Goal: Participate in discussion: Engage in conversation with other users on a specific topic

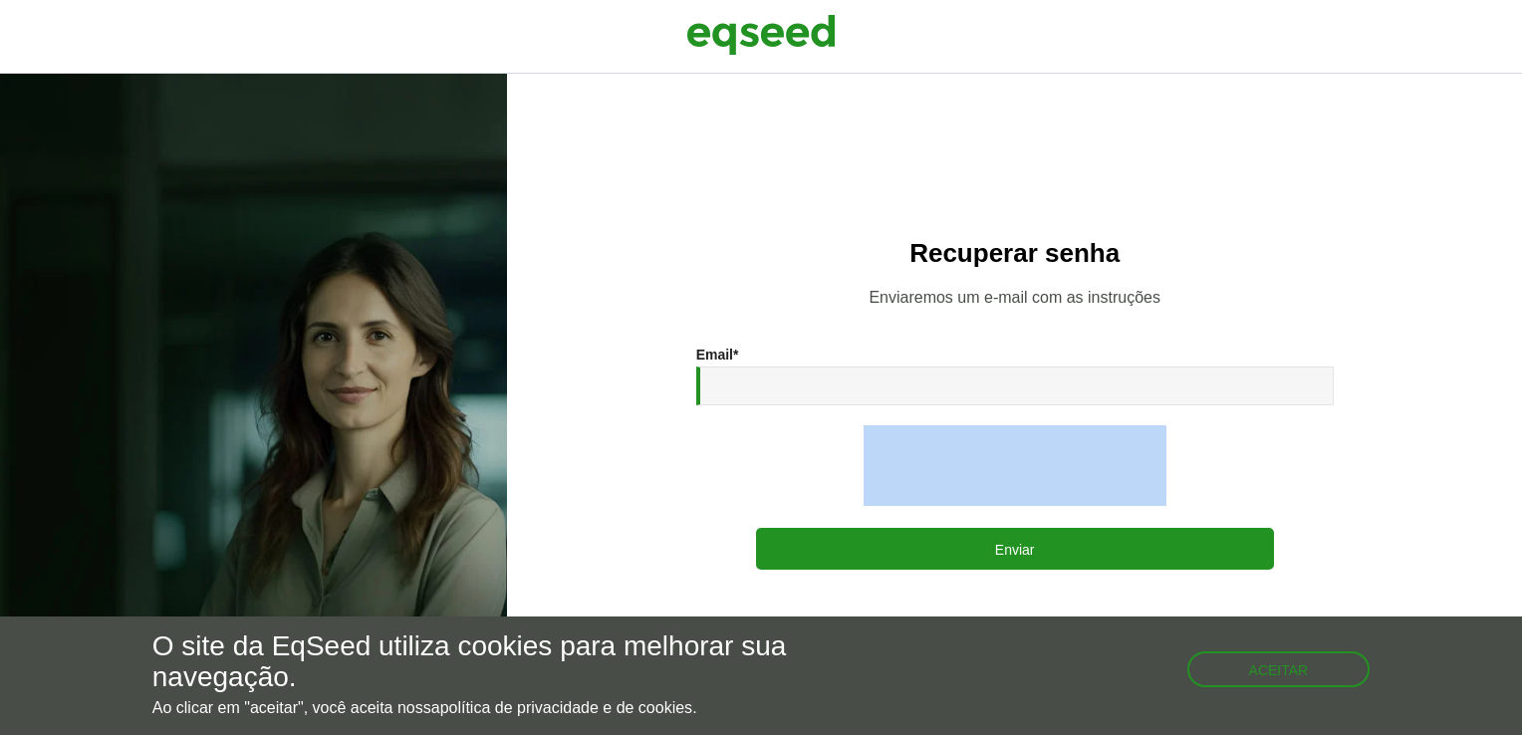
click at [747, 388] on input "Email *" at bounding box center [1015, 386] width 638 height 39
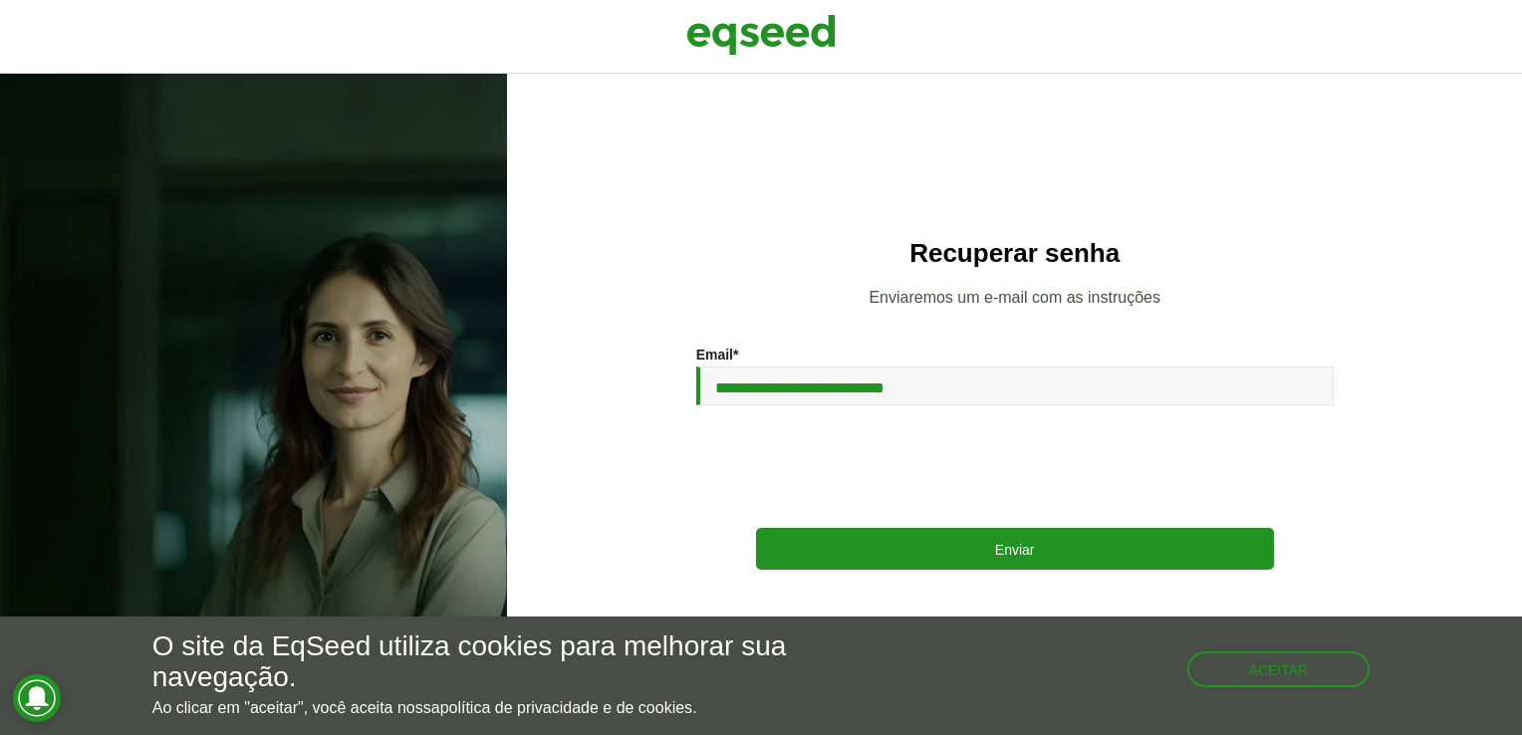
type input "**********"
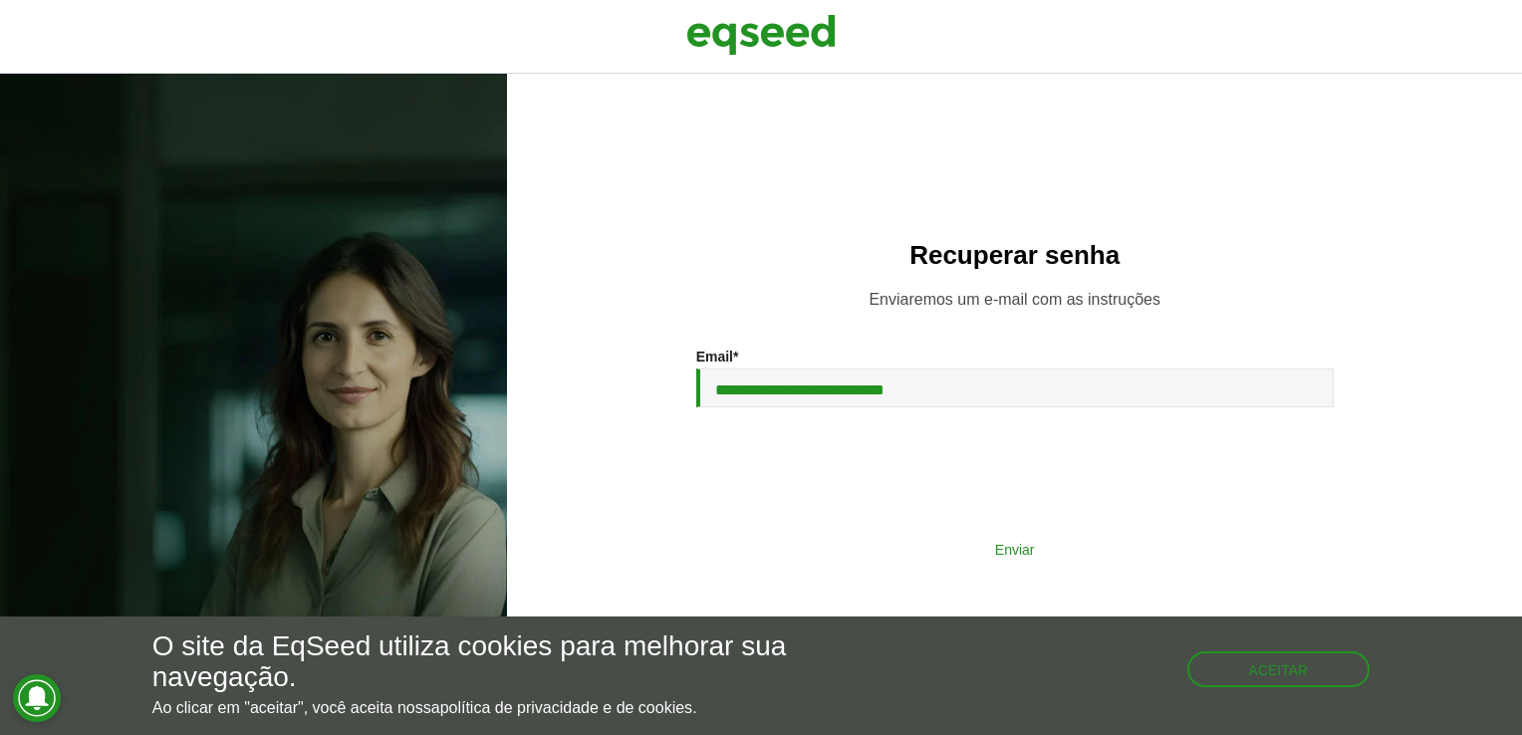
click at [1020, 552] on button "Enviar" at bounding box center [1015, 549] width 518 height 38
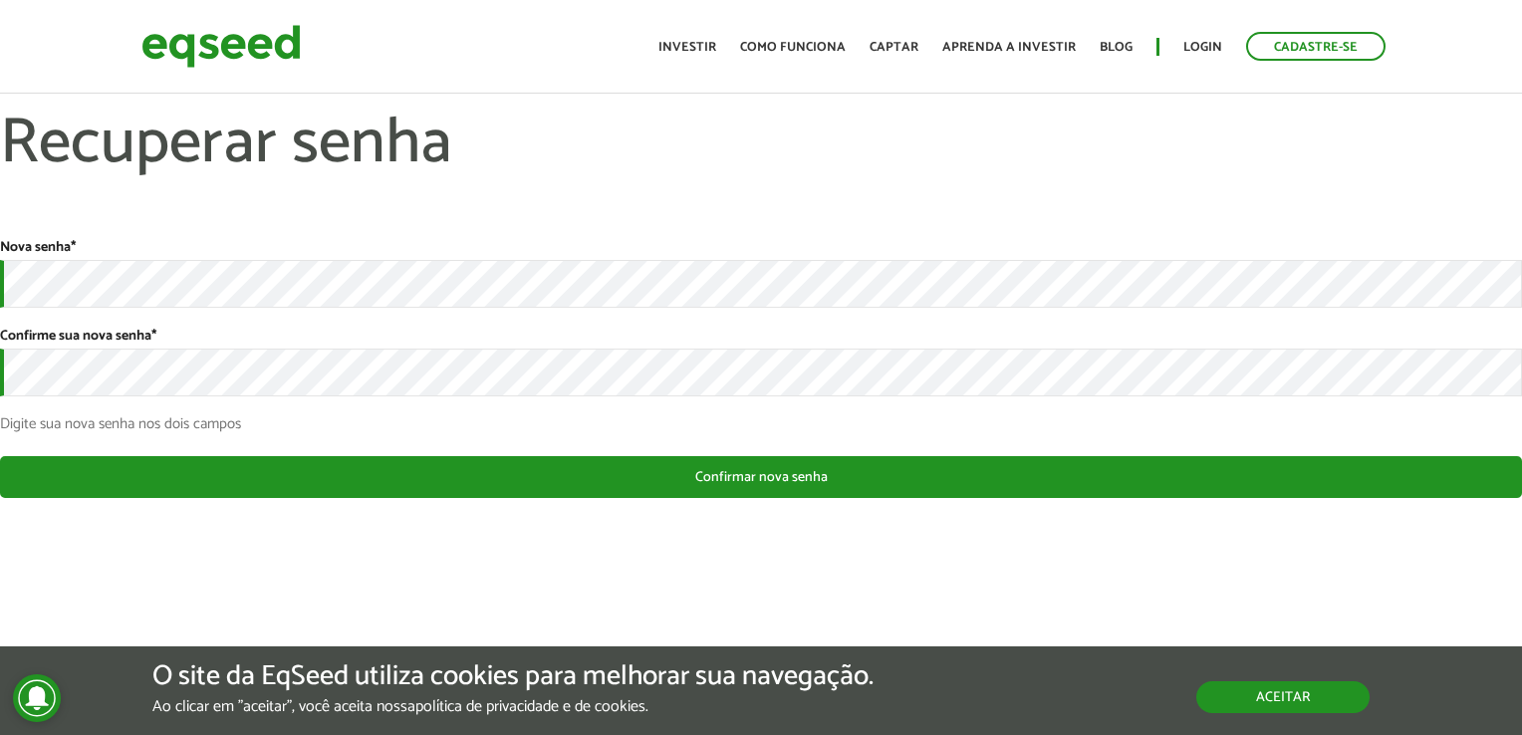
click at [1262, 703] on button "Aceitar" at bounding box center [1282, 697] width 173 height 32
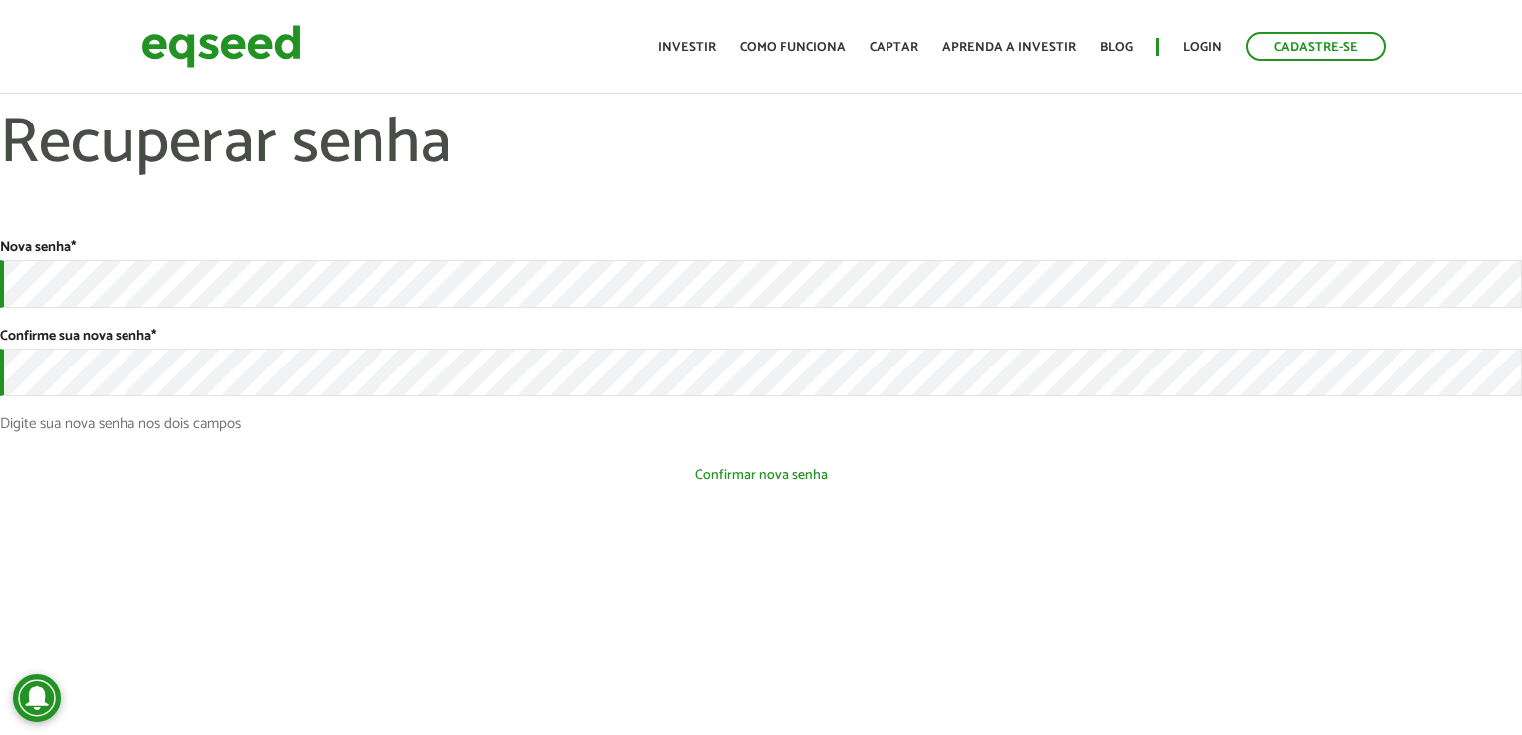
click at [797, 484] on button "Confirmar nova senha" at bounding box center [761, 475] width 1522 height 38
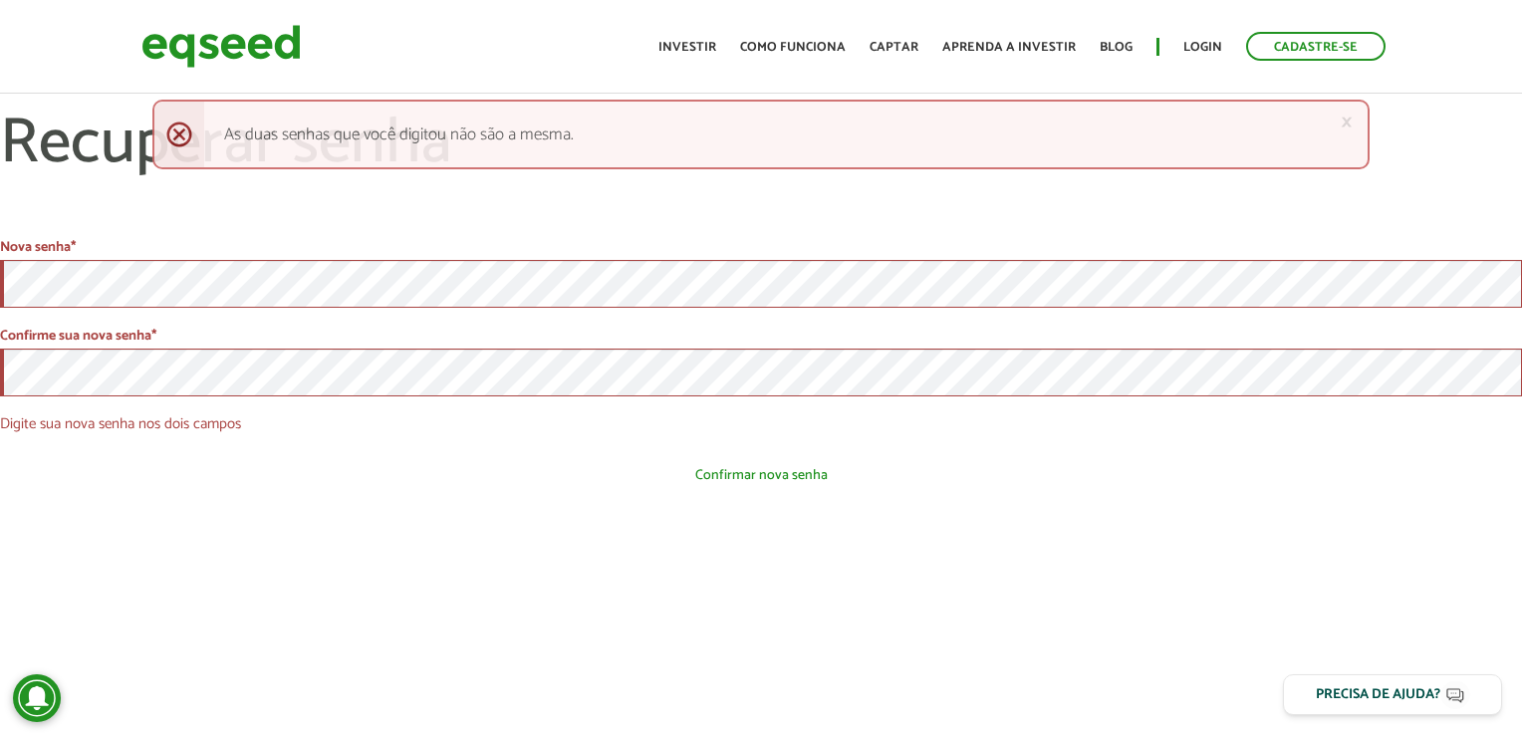
click at [764, 473] on button "Confirmar nova senha" at bounding box center [761, 475] width 1522 height 38
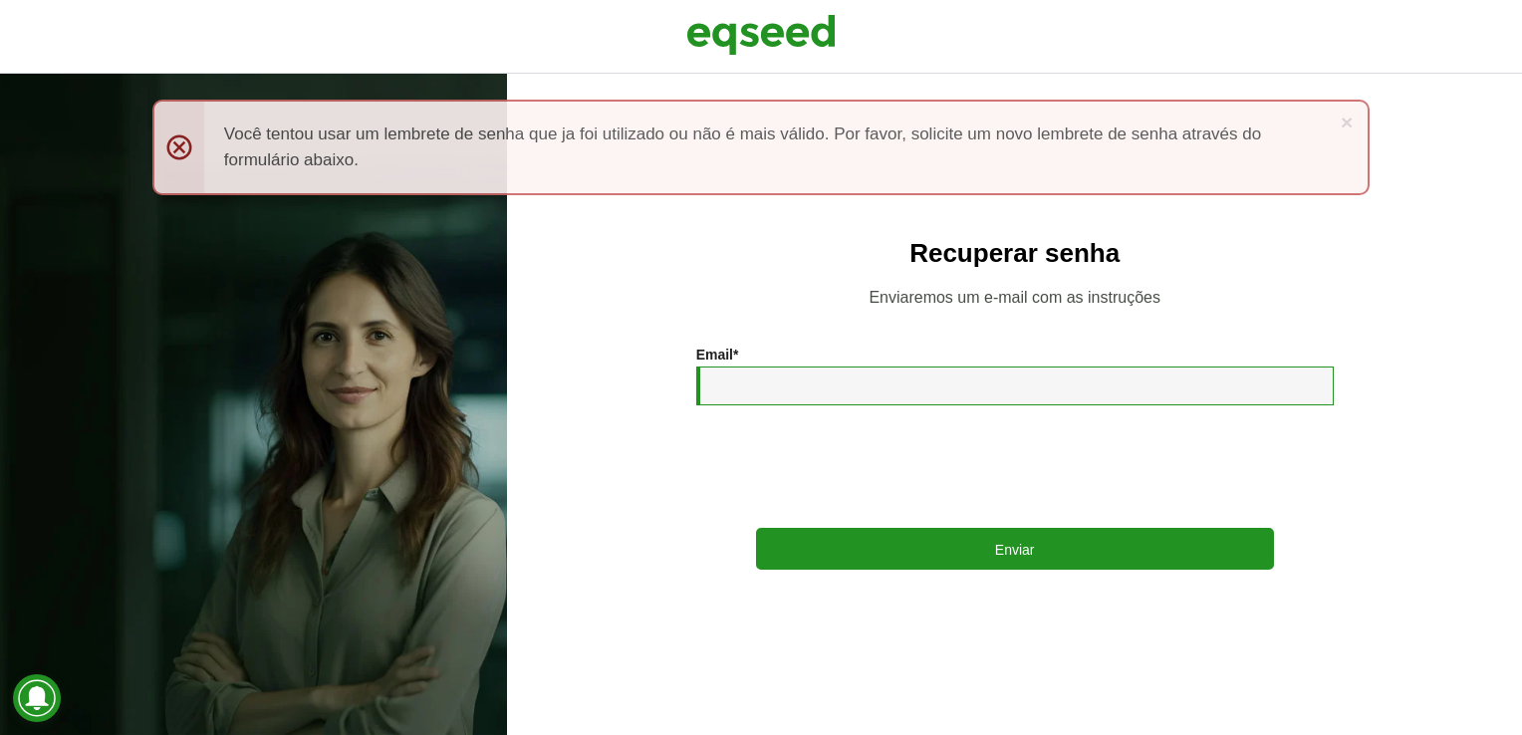
click at [753, 392] on input "Email *" at bounding box center [1015, 386] width 638 height 39
type input "**********"
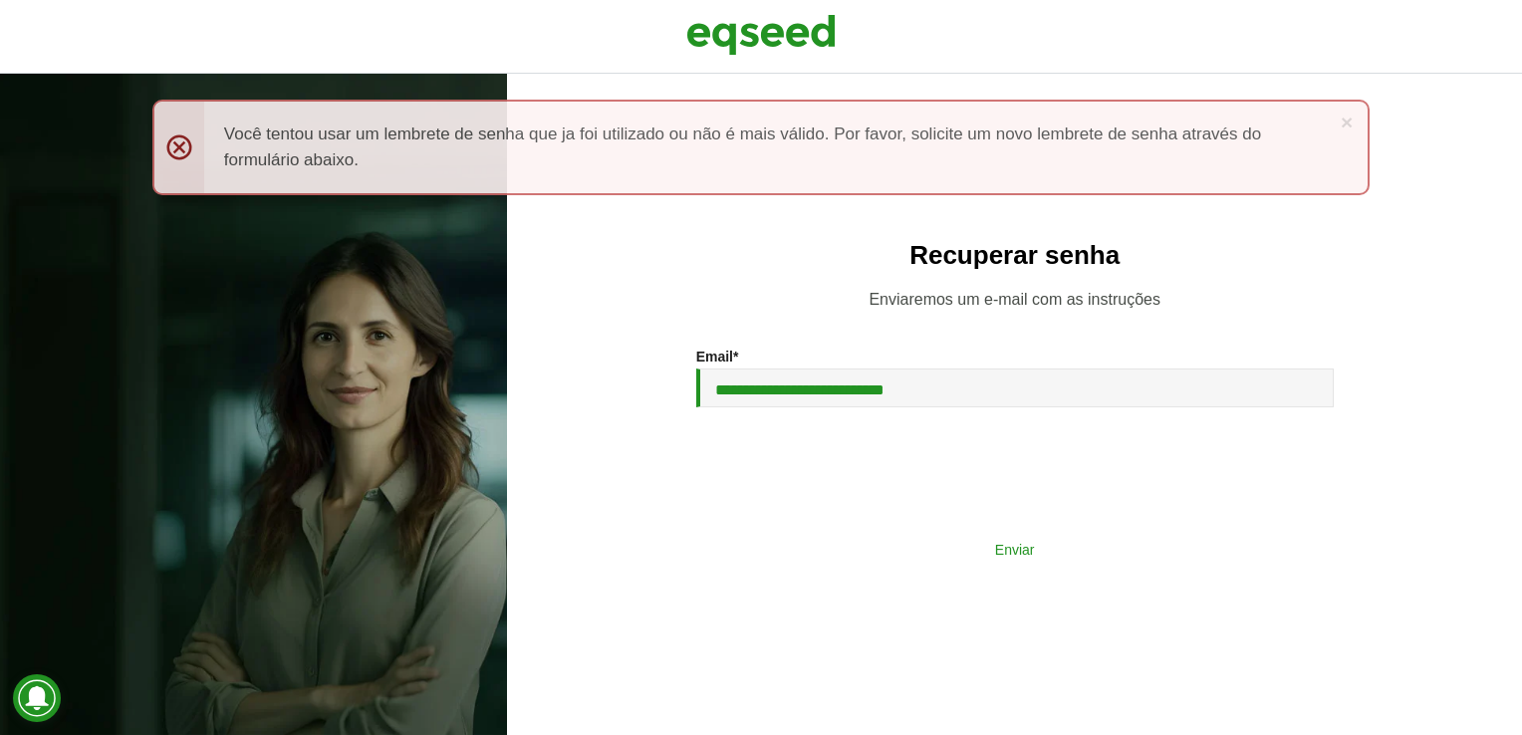
click at [1027, 549] on button "Enviar" at bounding box center [1015, 549] width 518 height 38
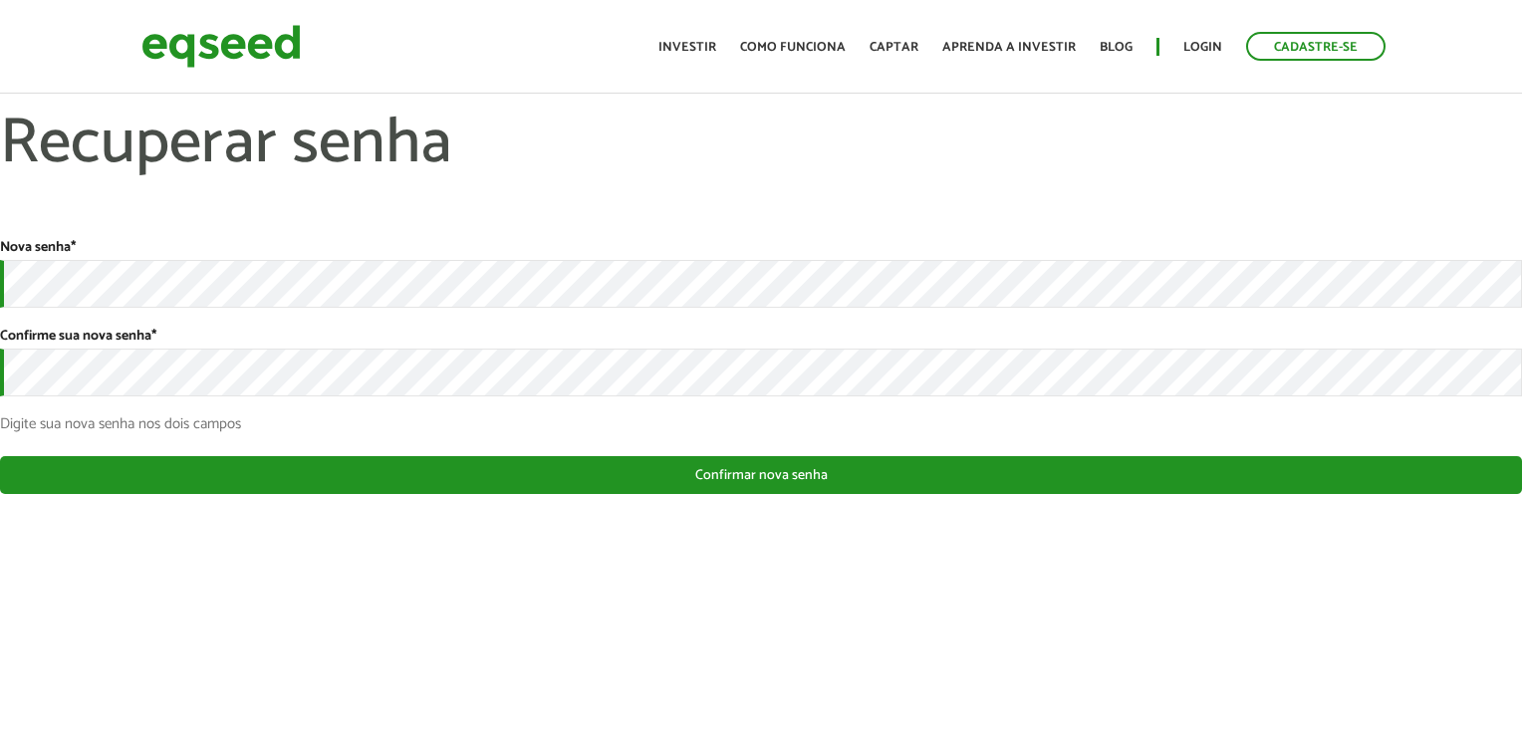
click at [964, 464] on button "Confirmar nova senha" at bounding box center [761, 475] width 1522 height 38
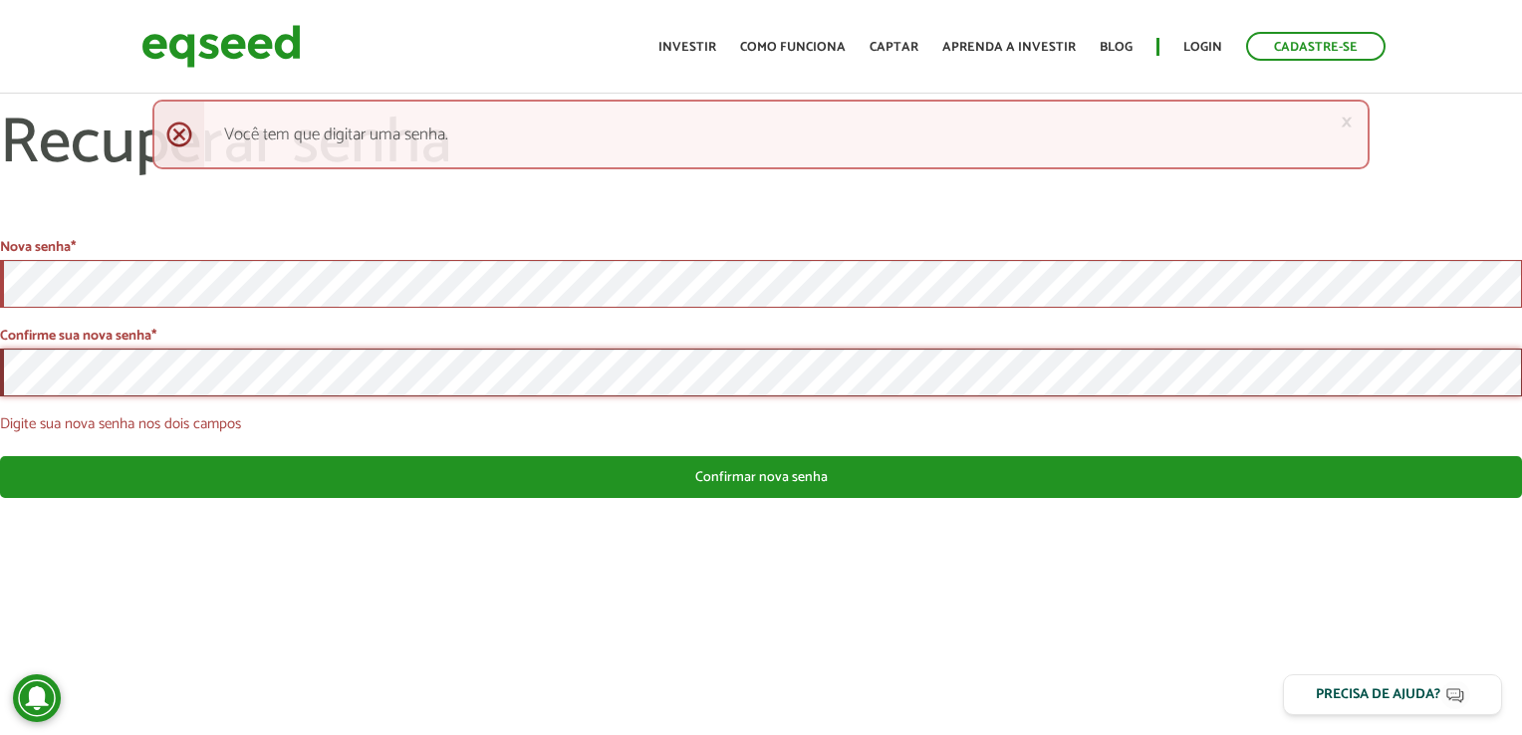
click at [0, 456] on button "Confirmar nova senha" at bounding box center [761, 477] width 1522 height 42
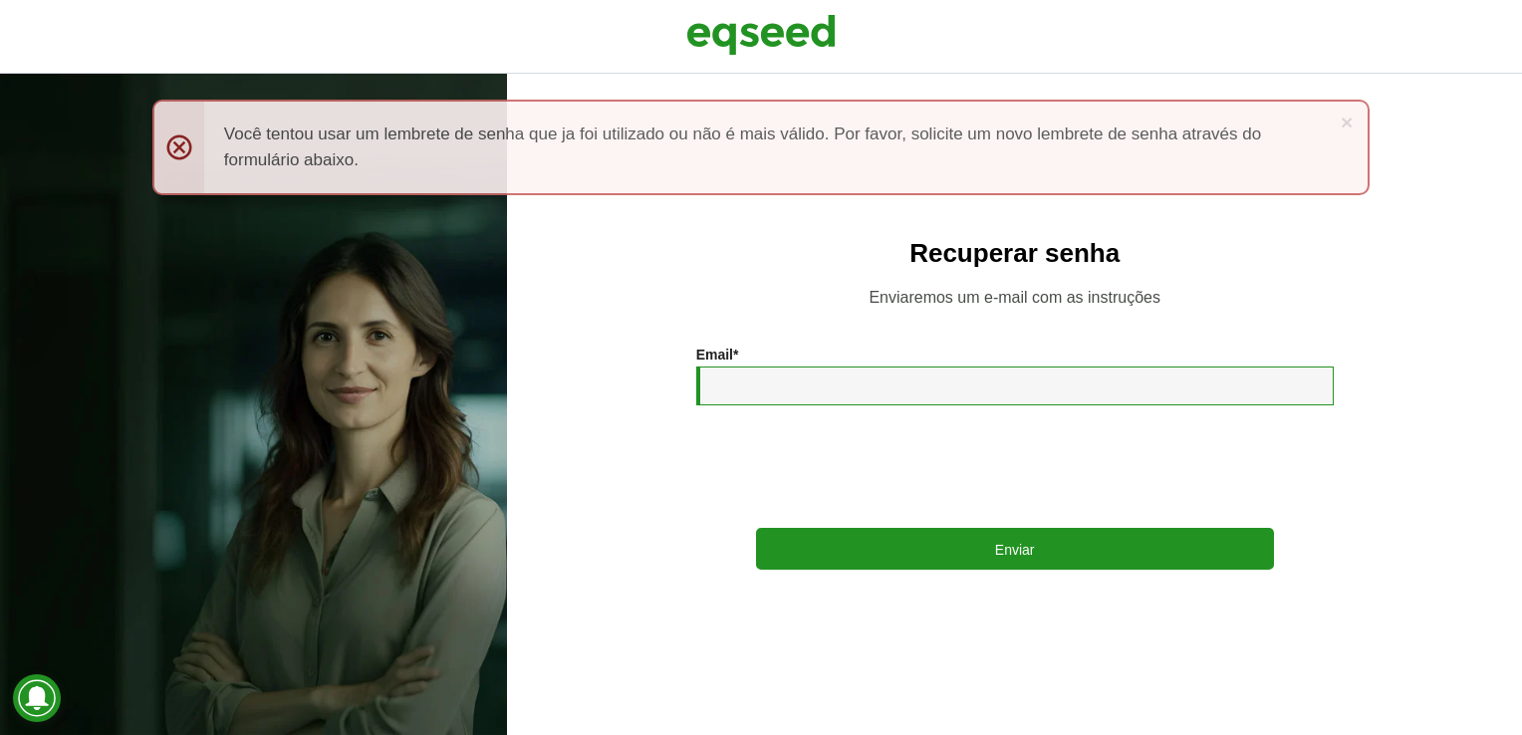
click at [793, 388] on input "Email *" at bounding box center [1015, 386] width 638 height 39
type input "**********"
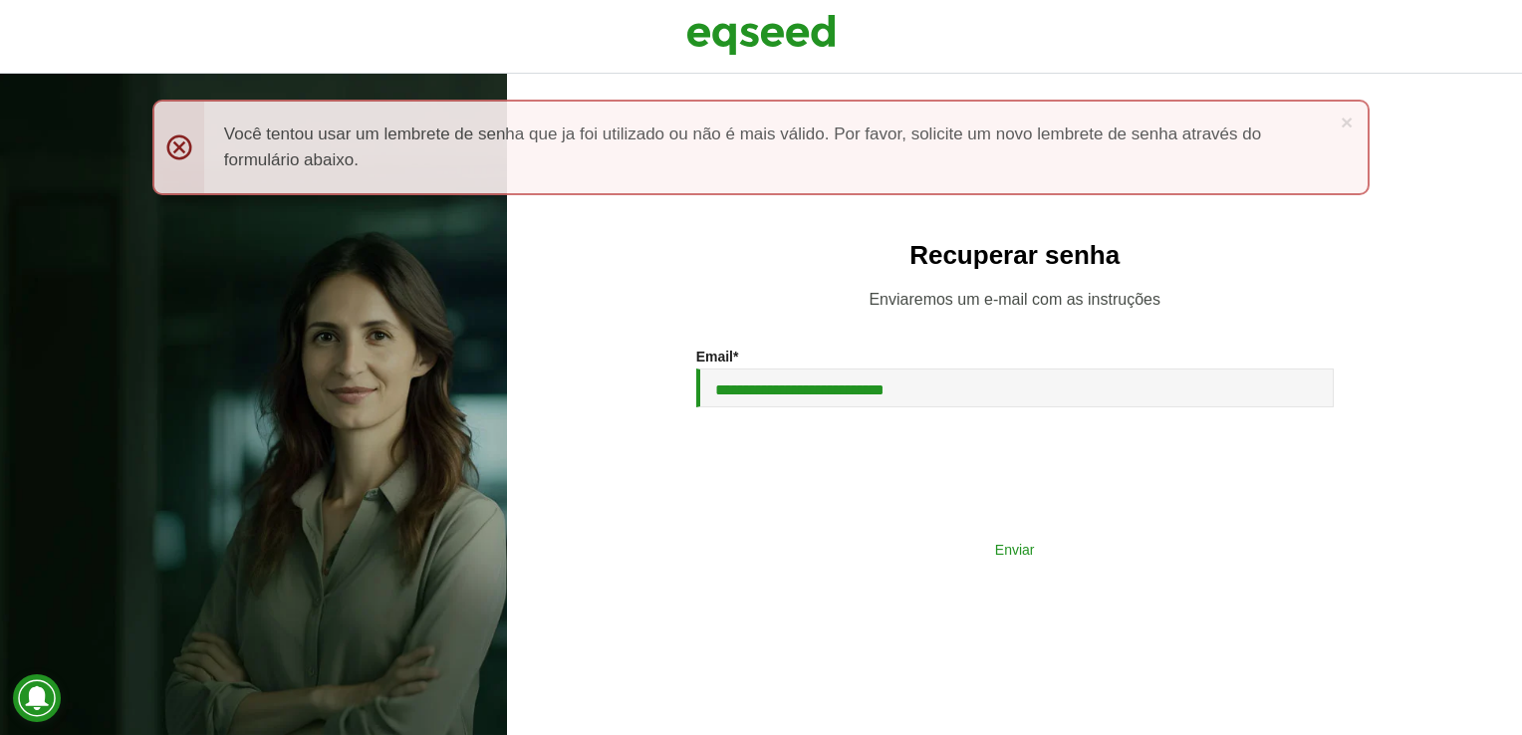
click at [988, 548] on button "Enviar" at bounding box center [1015, 549] width 518 height 38
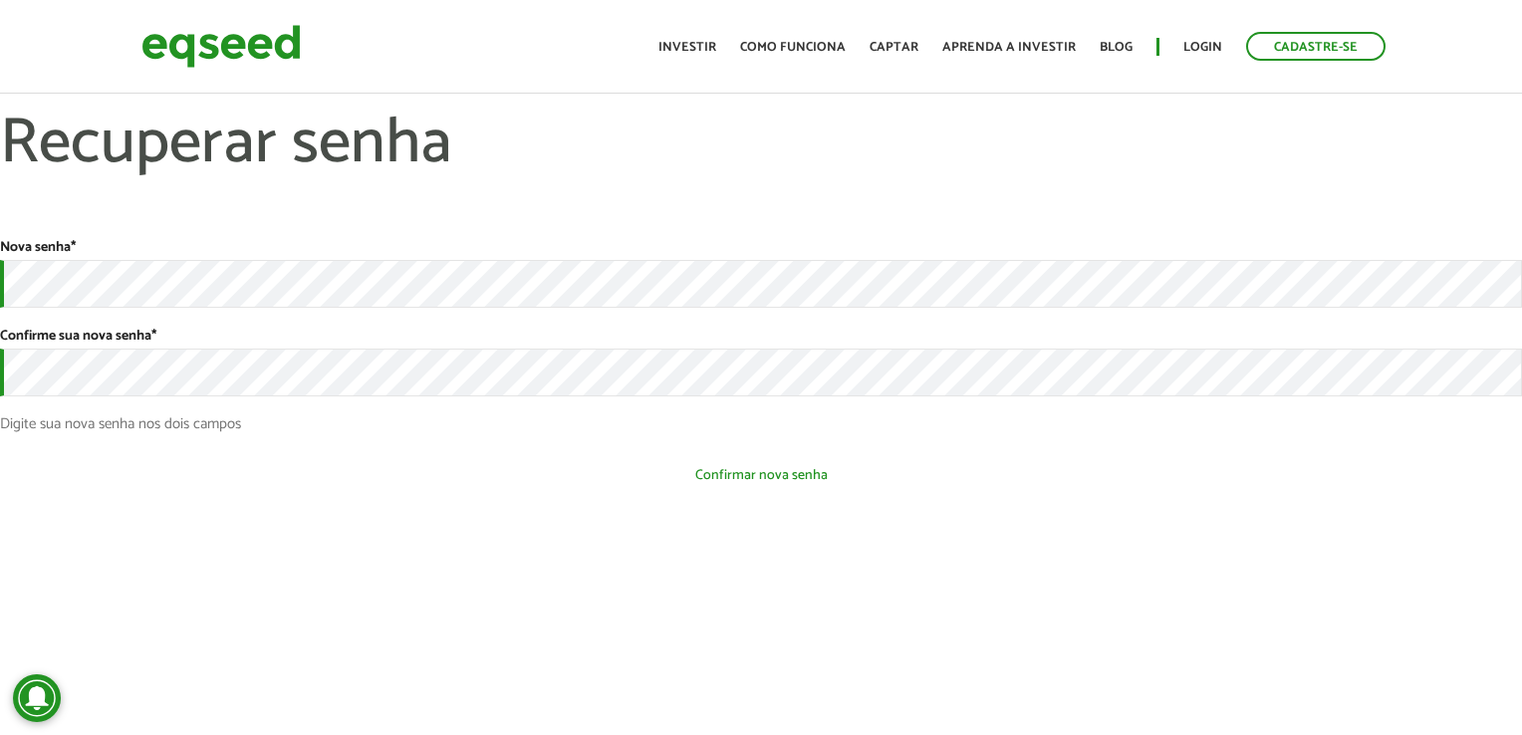
click at [701, 481] on button "Confirmar nova senha" at bounding box center [761, 475] width 1522 height 38
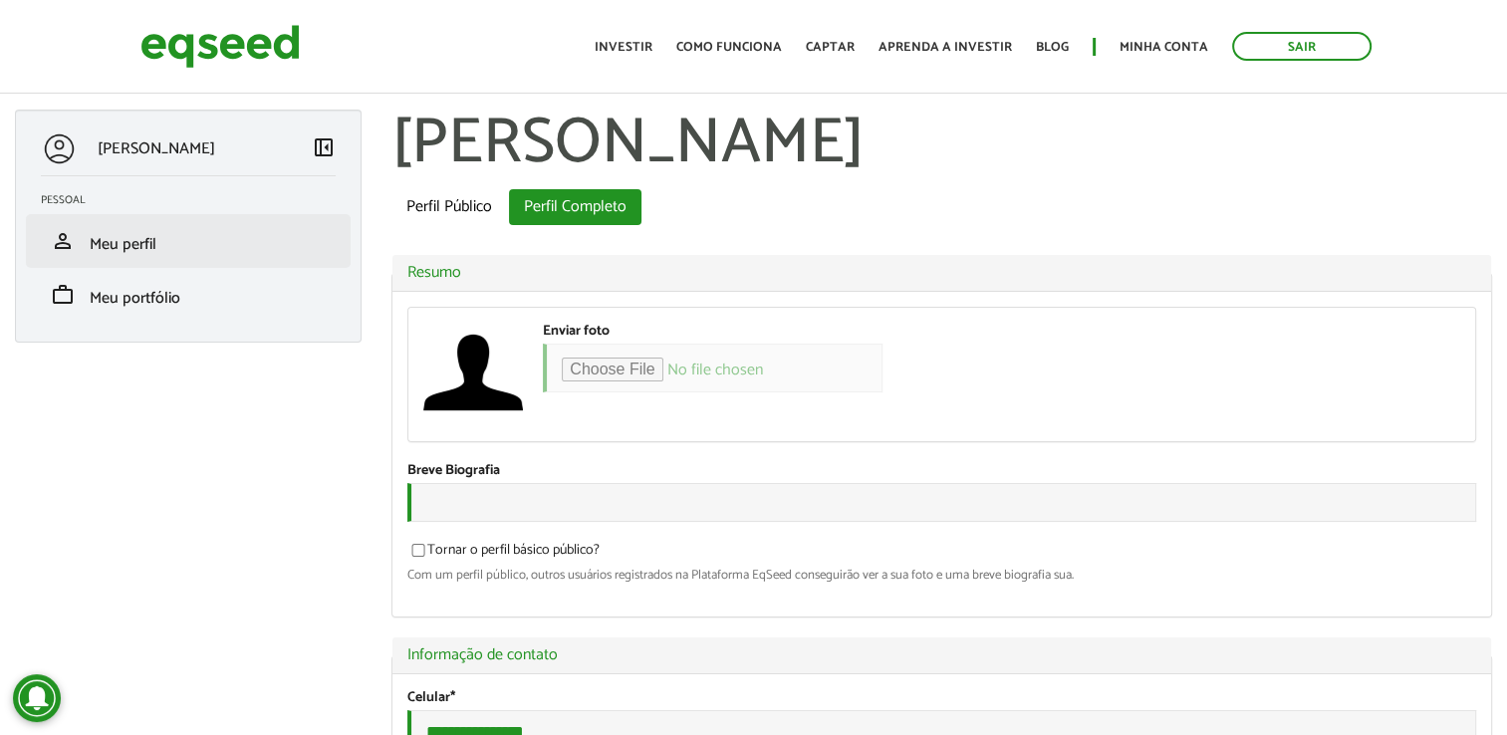
click at [111, 258] on li "person Meu perfil" at bounding box center [188, 241] width 325 height 54
click at [121, 249] on span "Meu perfil" at bounding box center [123, 244] width 67 height 27
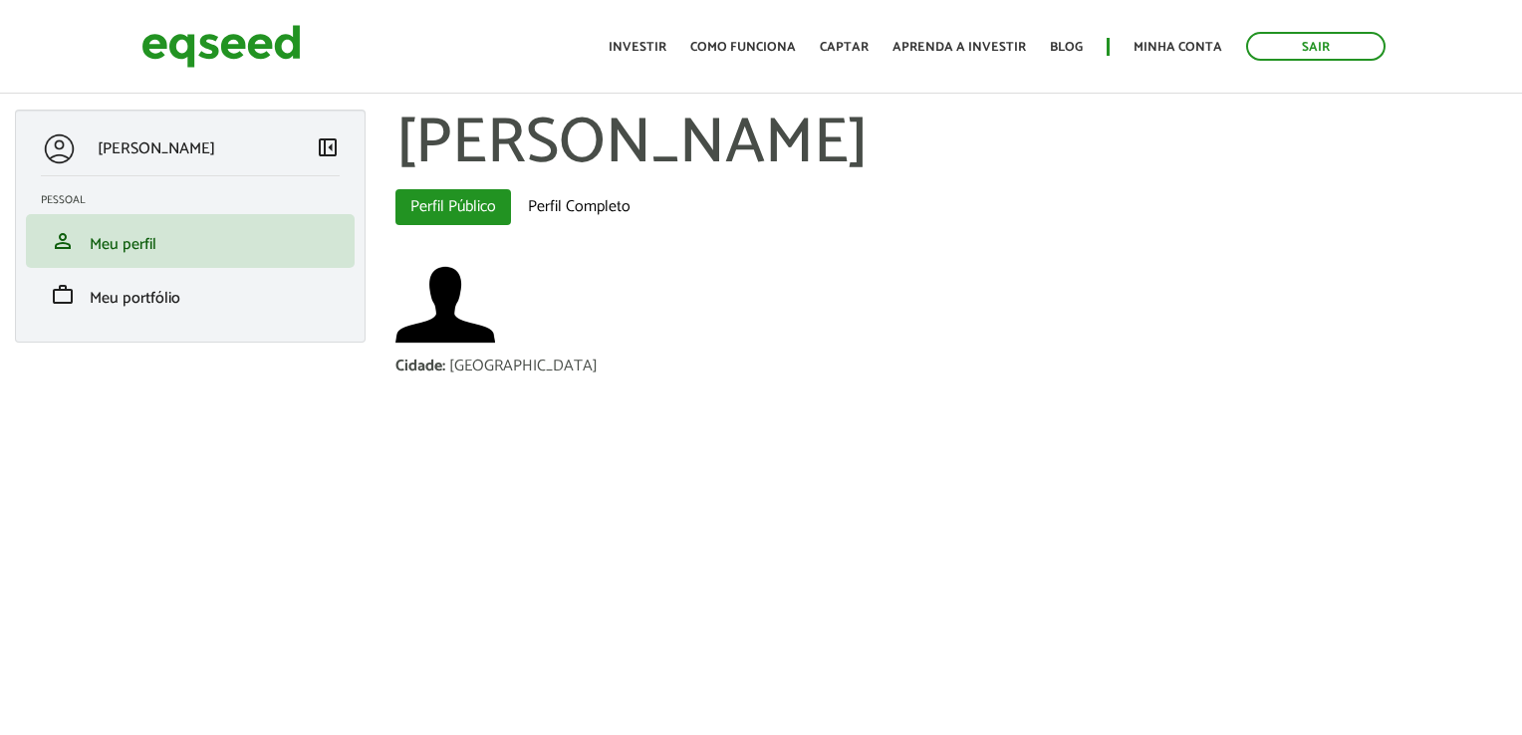
click at [1516, 156] on html "Sair Toggle navigation Toggle navigation Início Investir Como funciona" at bounding box center [761, 367] width 1522 height 735
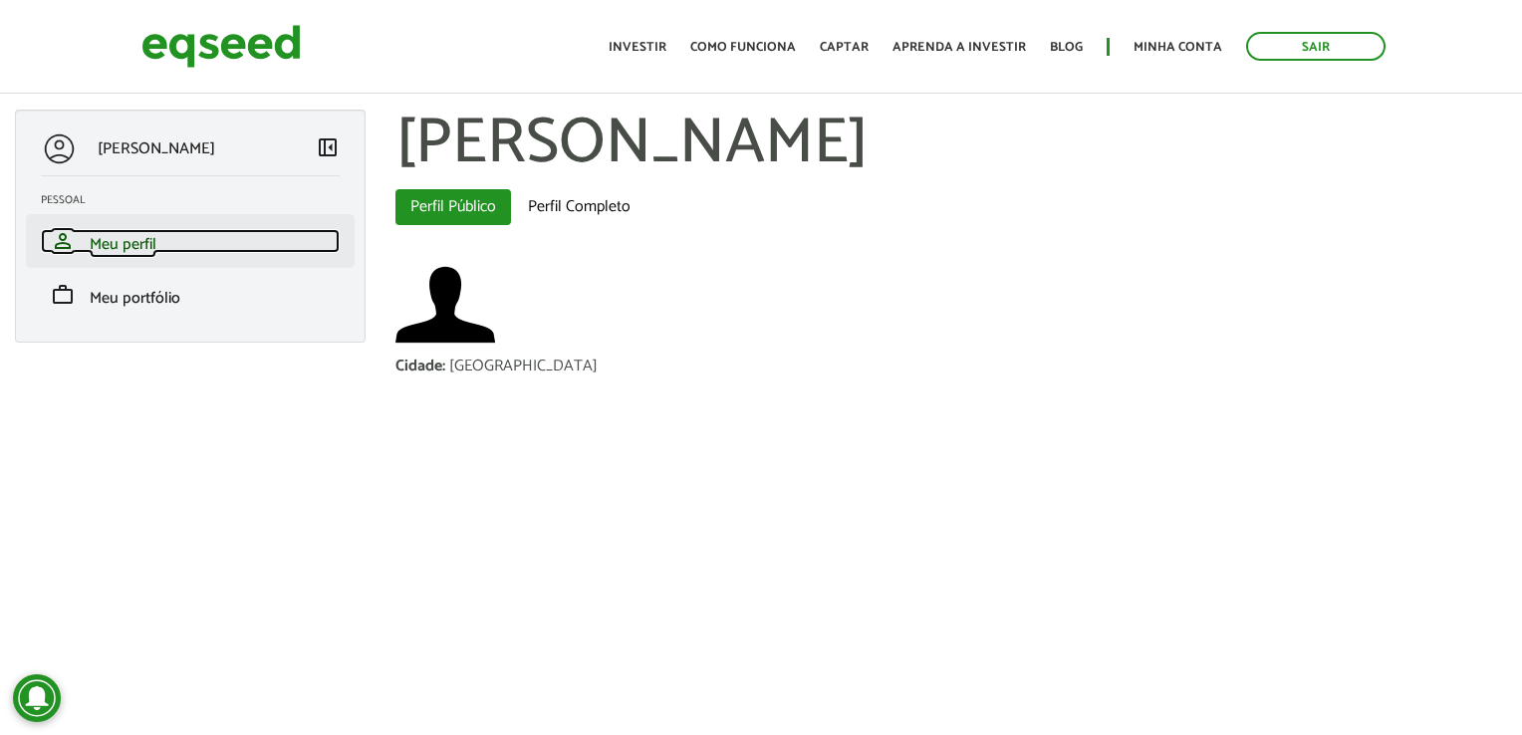
click at [187, 249] on link "person Meu perfil" at bounding box center [190, 241] width 299 height 24
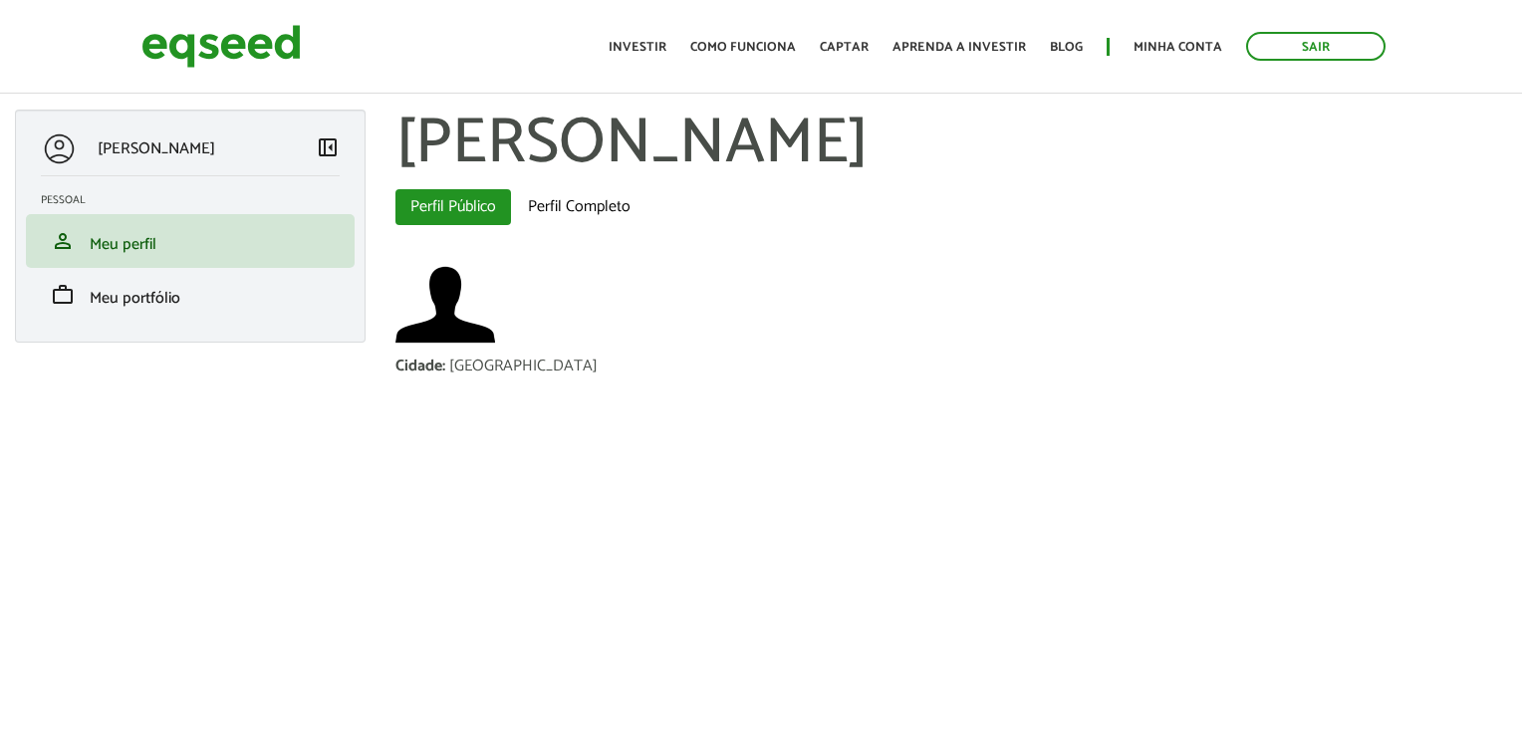
click at [183, 150] on p "[PERSON_NAME]" at bounding box center [157, 148] width 118 height 19
click at [438, 607] on article "José Maurício Oliva Lima Santos left_panel_close Pessoal person Meu perfil fina…" at bounding box center [761, 319] width 1522 height 598
click at [598, 215] on link "Perfil Completo" at bounding box center [579, 207] width 132 height 36
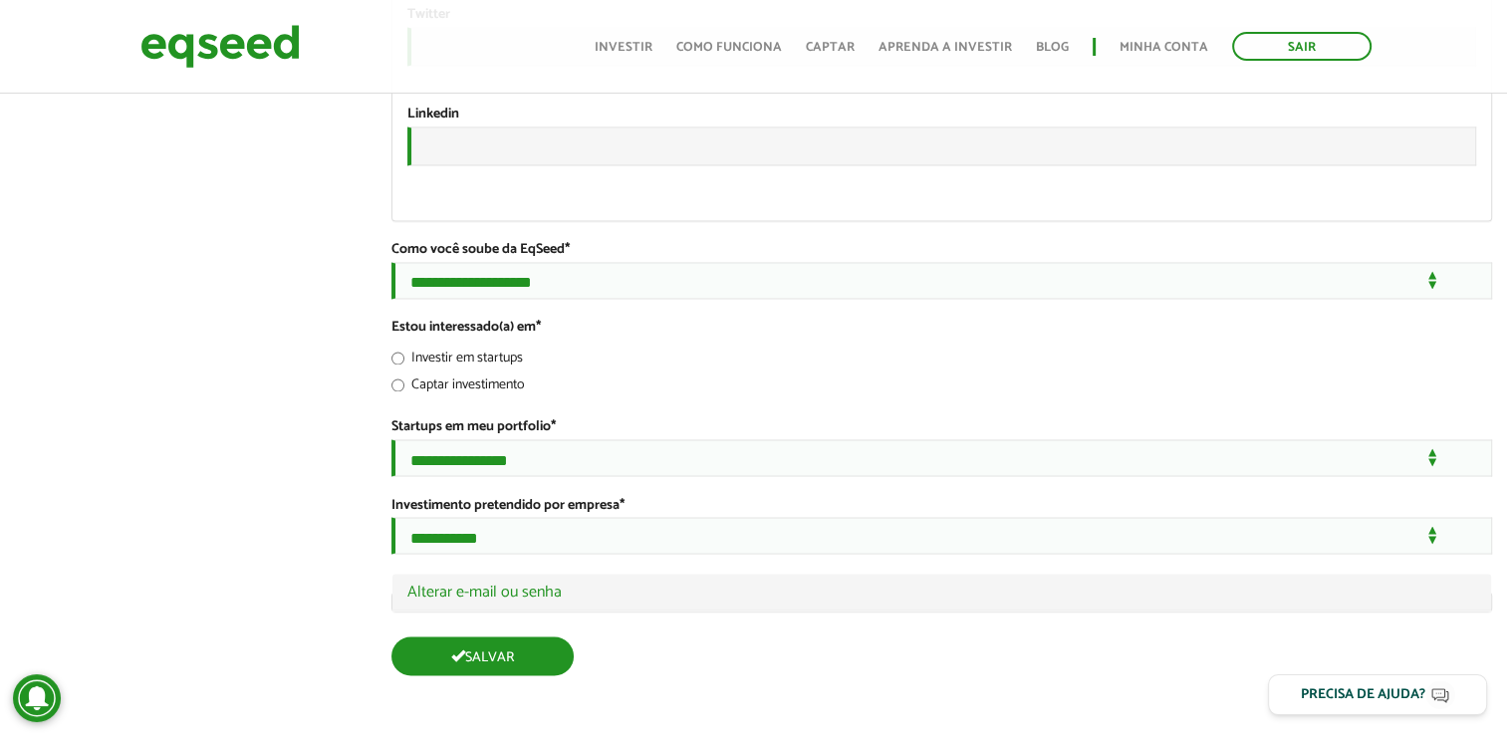
scroll to position [3515, 0]
click at [434, 664] on button "Salvar" at bounding box center [482, 656] width 182 height 39
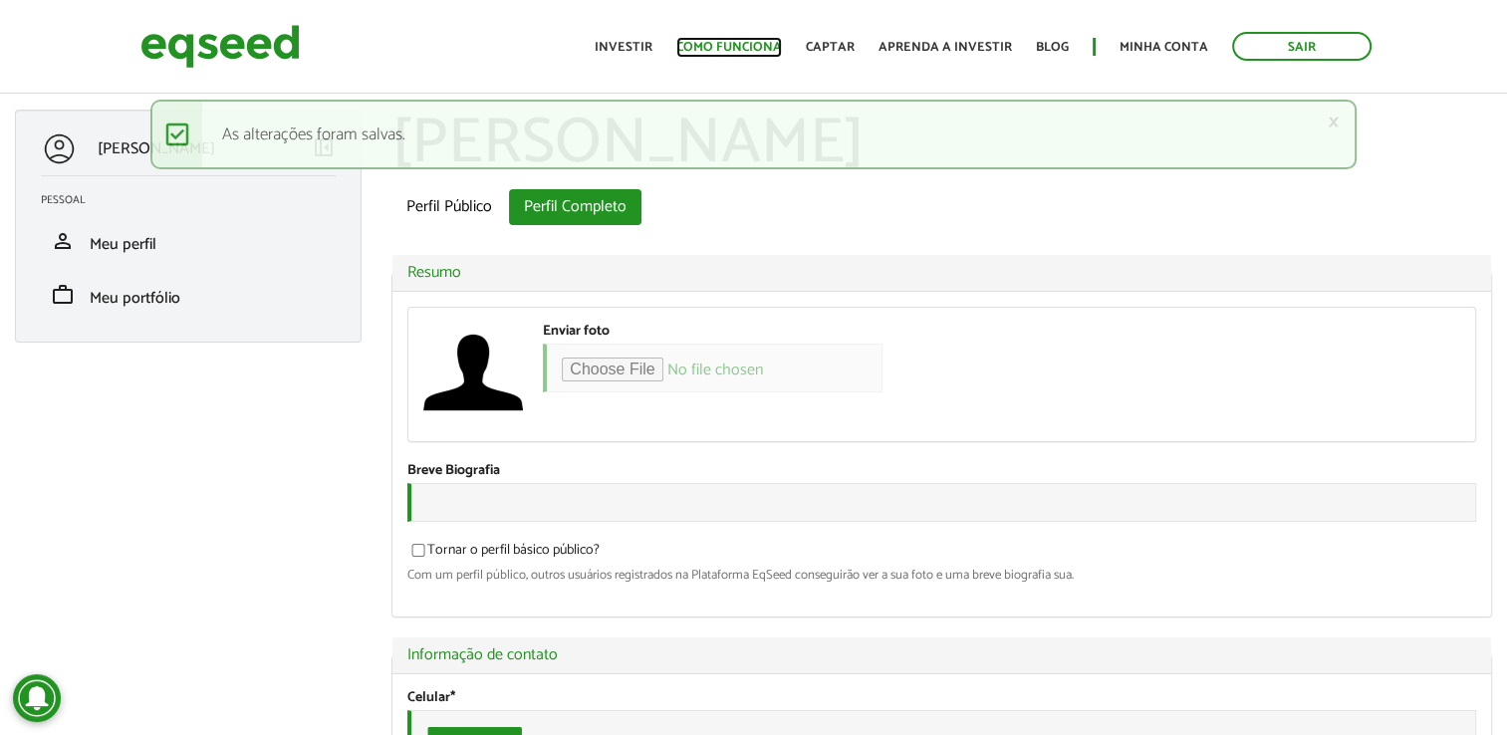
click at [741, 46] on link "Como funciona" at bounding box center [729, 47] width 106 height 13
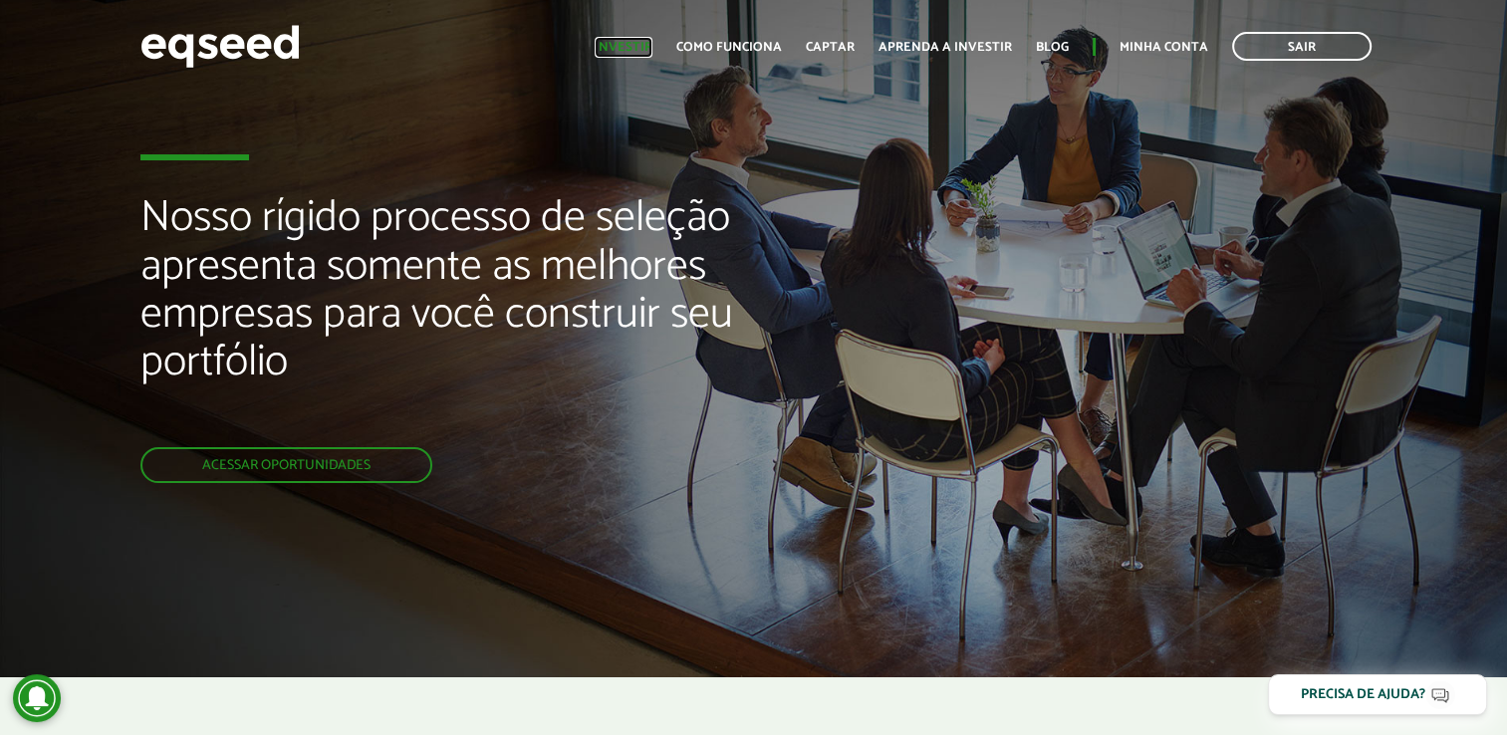
click at [645, 49] on link "Investir" at bounding box center [624, 47] width 58 height 13
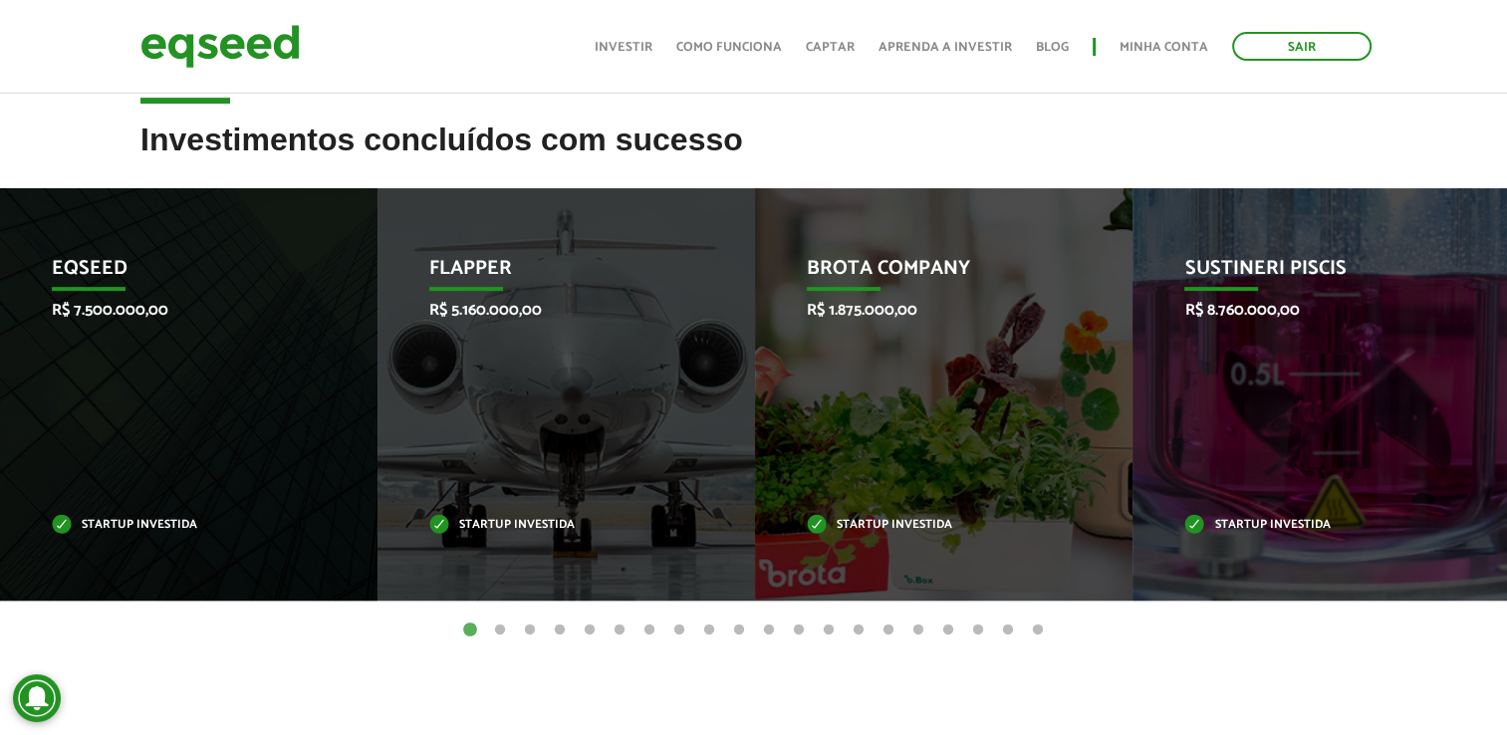
scroll to position [714, 0]
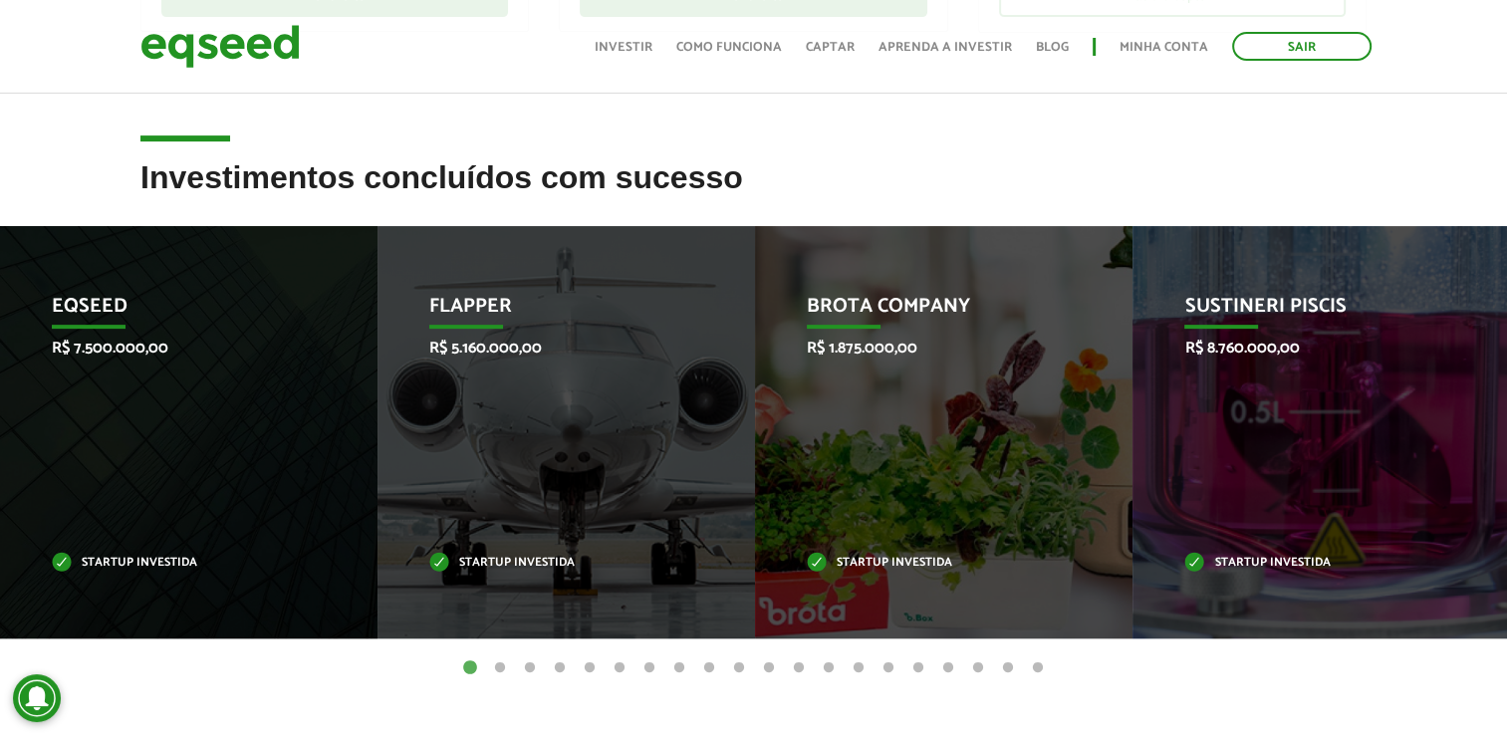
click at [502, 671] on button "2" at bounding box center [500, 668] width 20 height 20
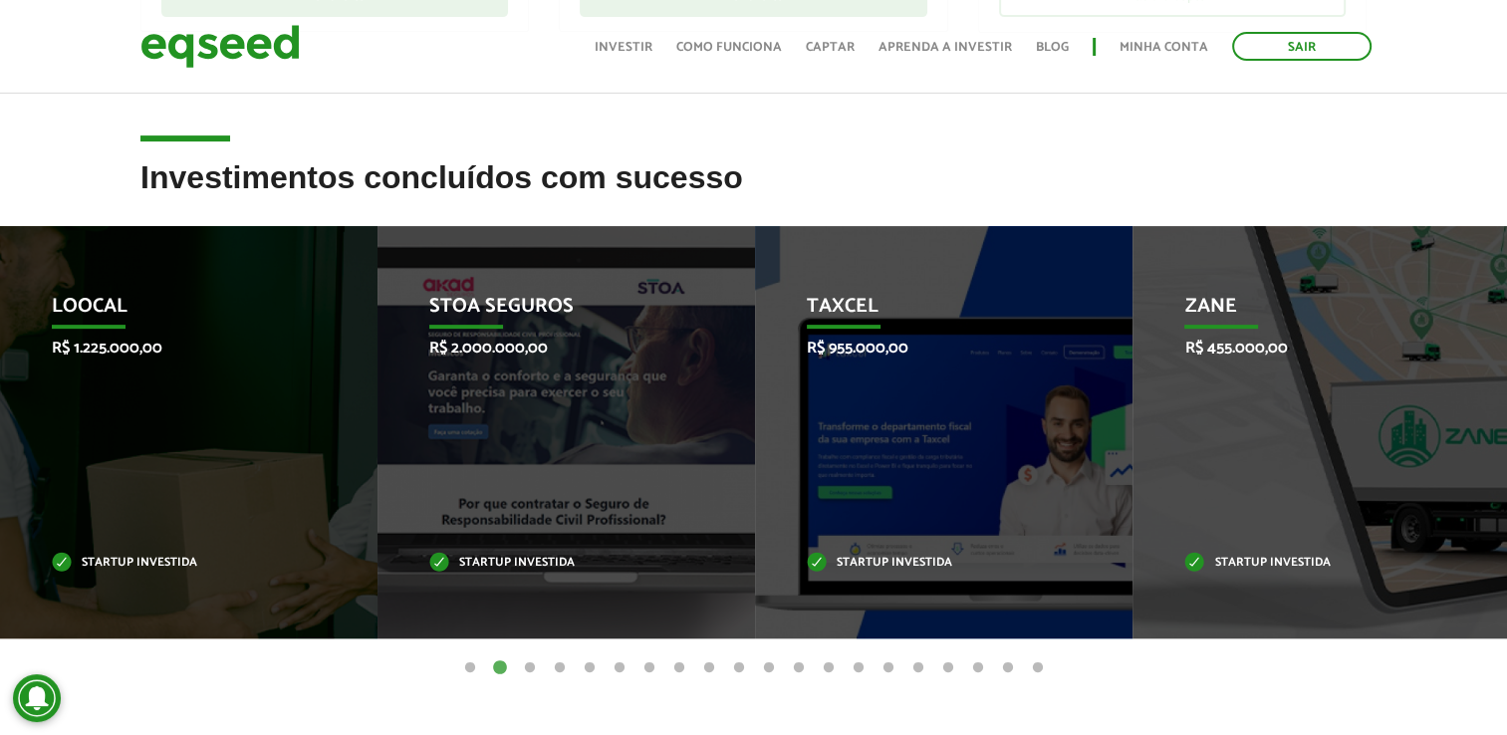
click at [526, 668] on button "3" at bounding box center [530, 668] width 20 height 20
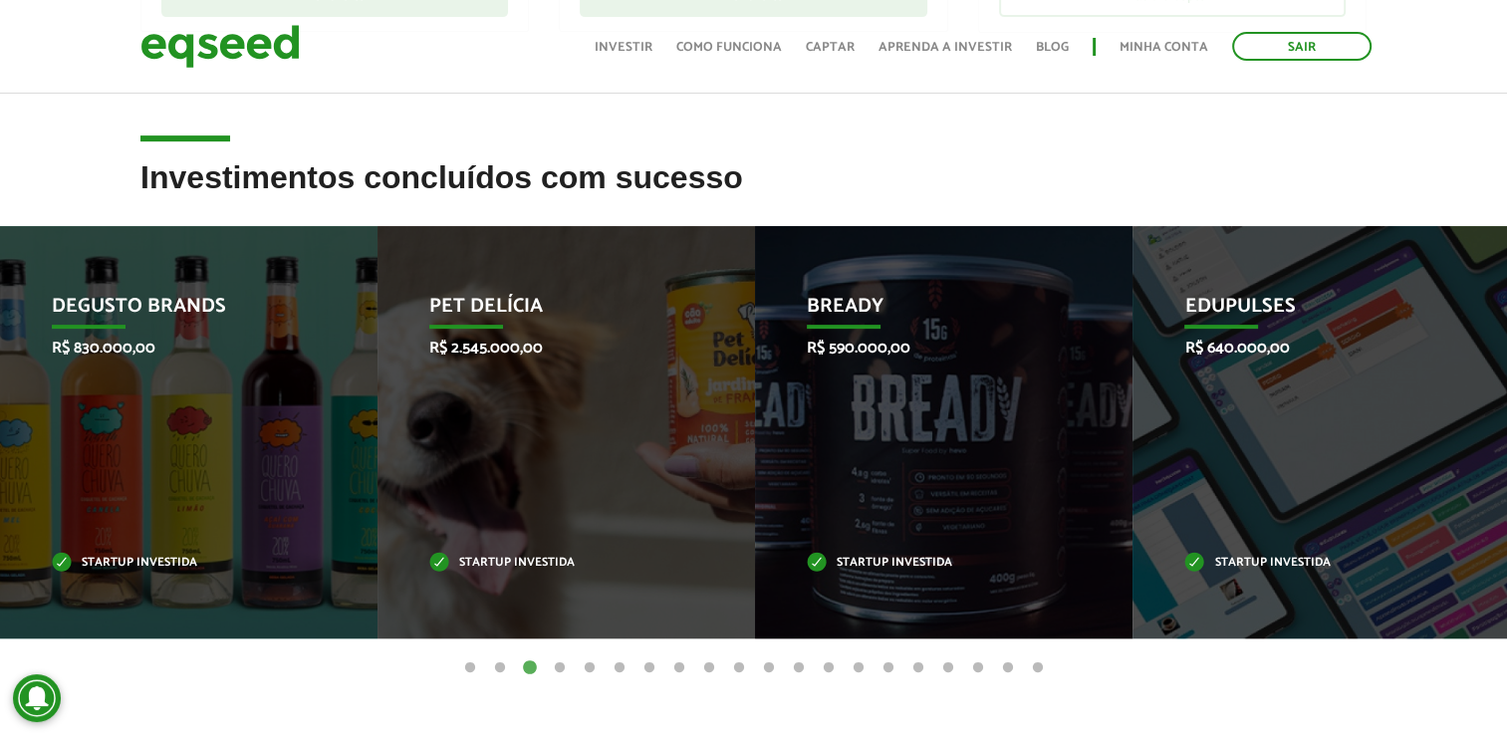
click at [559, 668] on button "4" at bounding box center [560, 668] width 20 height 20
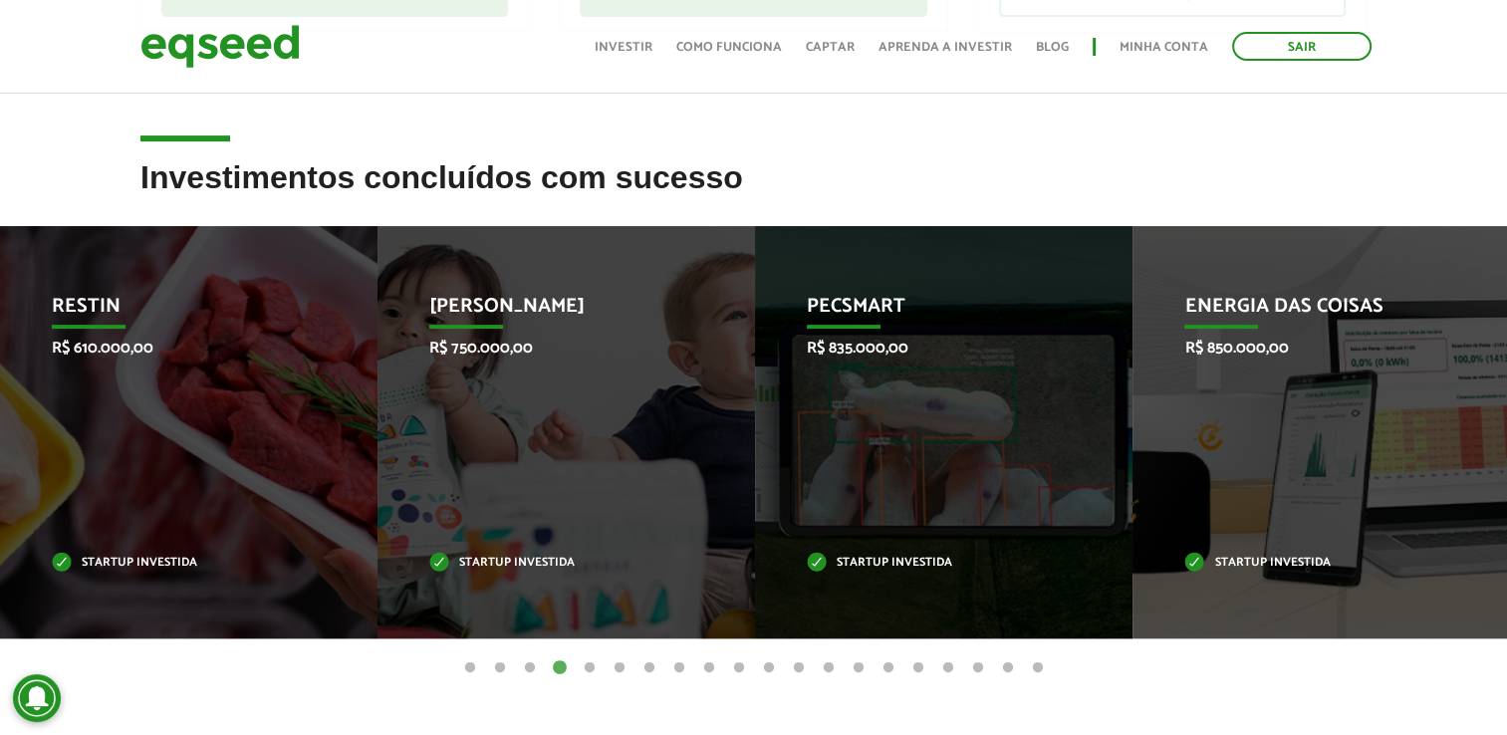
click at [591, 666] on button "5" at bounding box center [590, 668] width 20 height 20
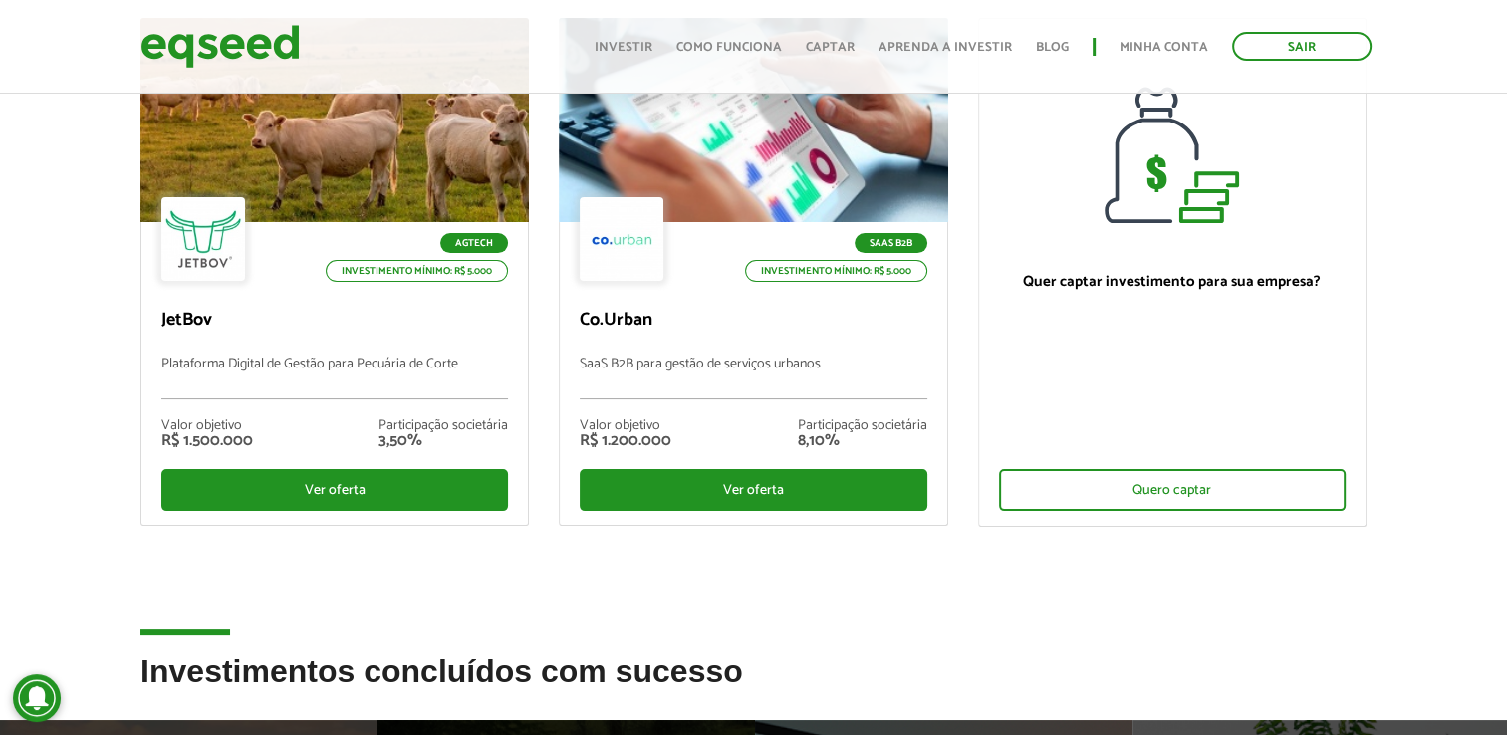
scroll to position [204, 0]
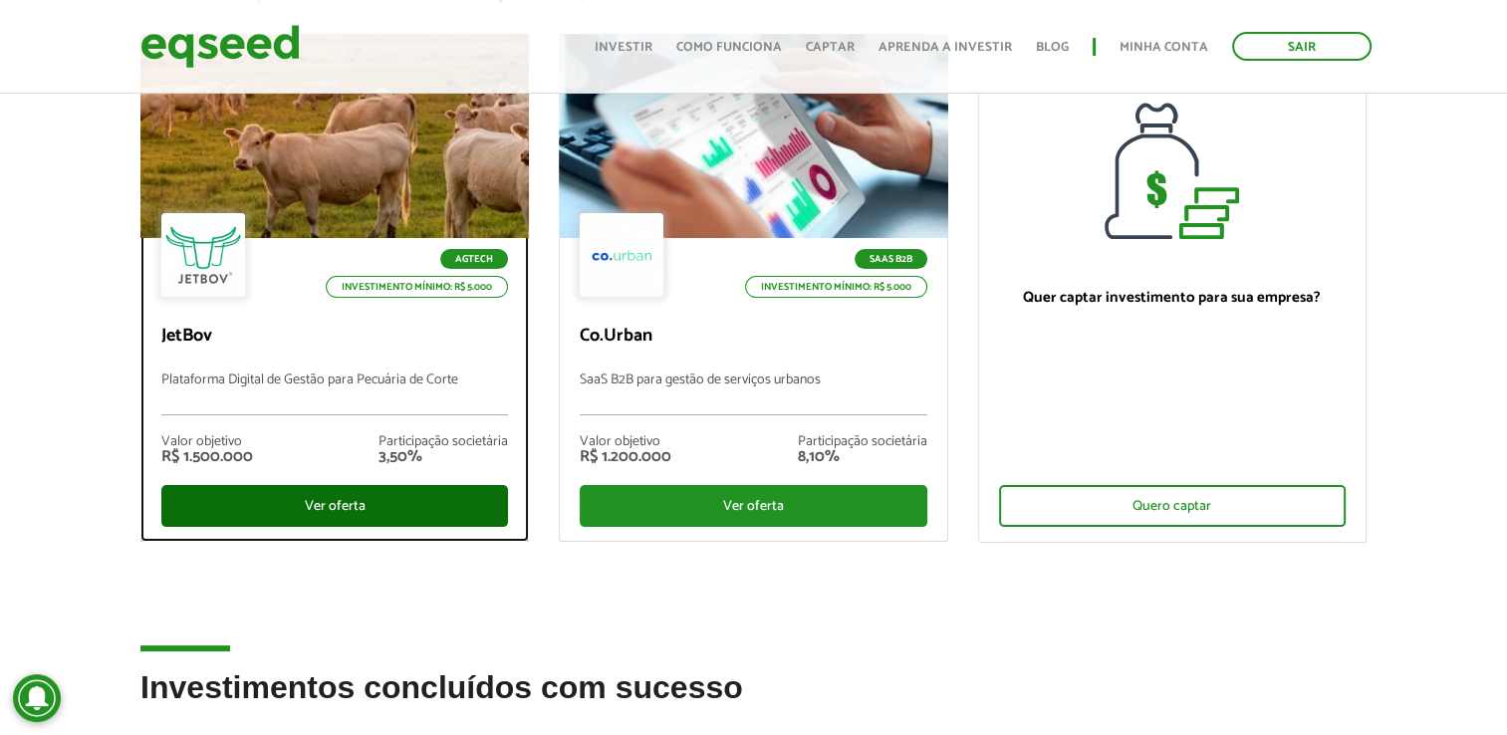
click at [345, 504] on div "Ver oferta" at bounding box center [334, 506] width 347 height 42
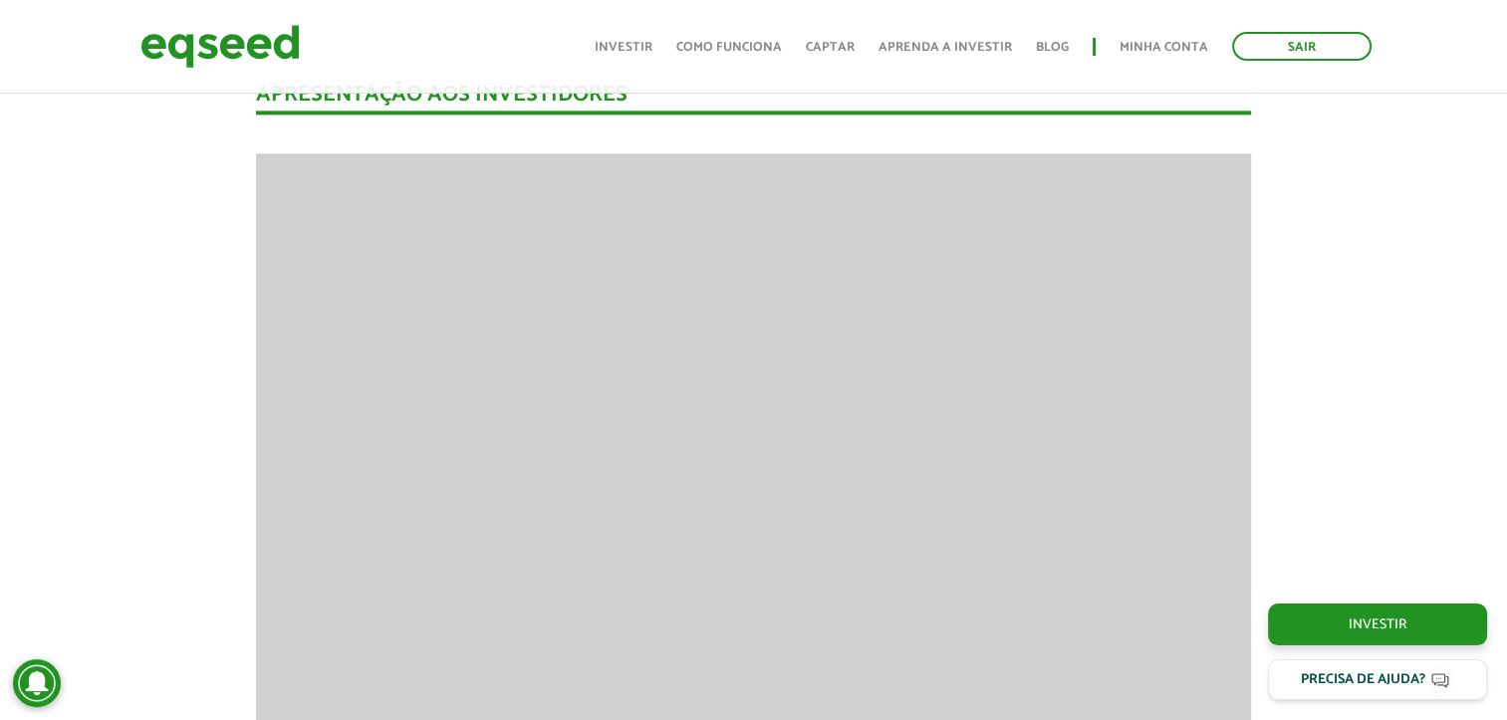
scroll to position [2637, 0]
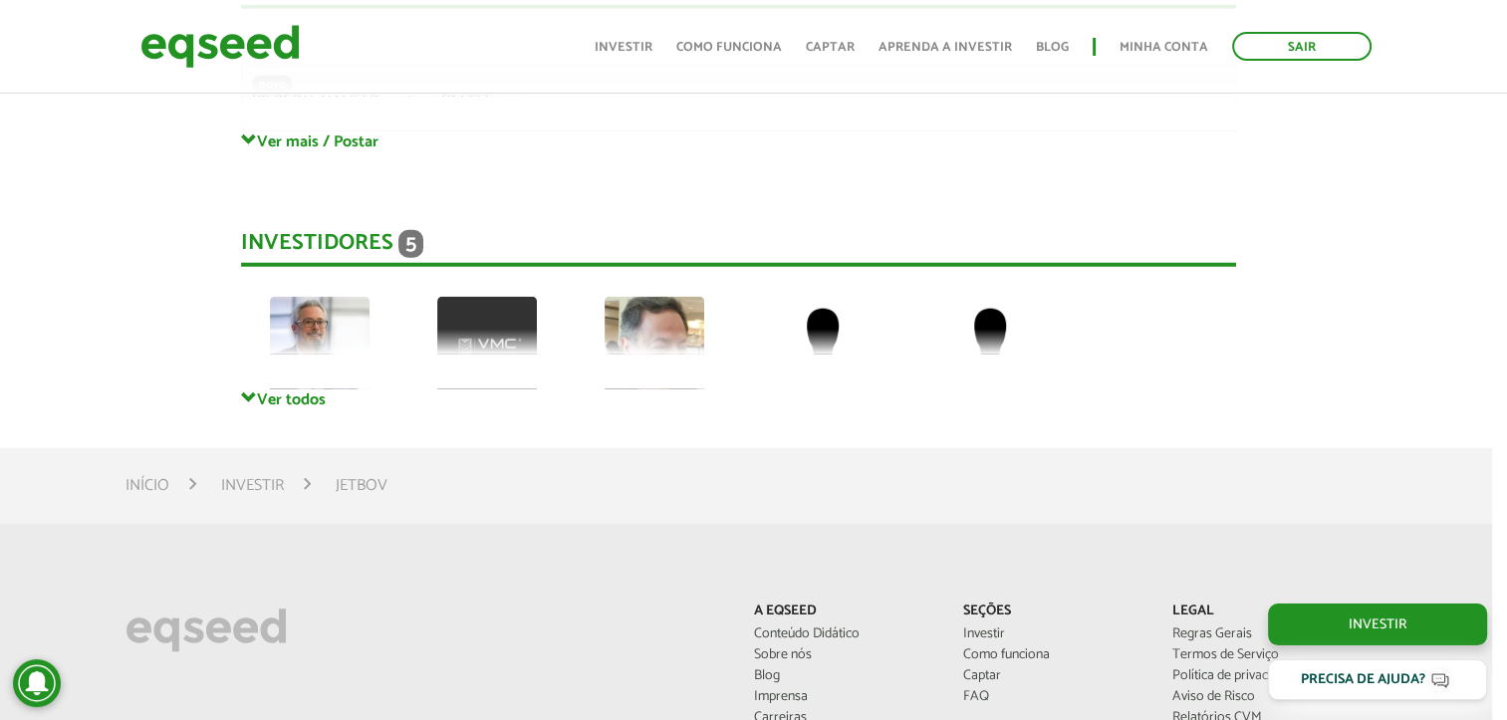
scroll to position [5385, 15]
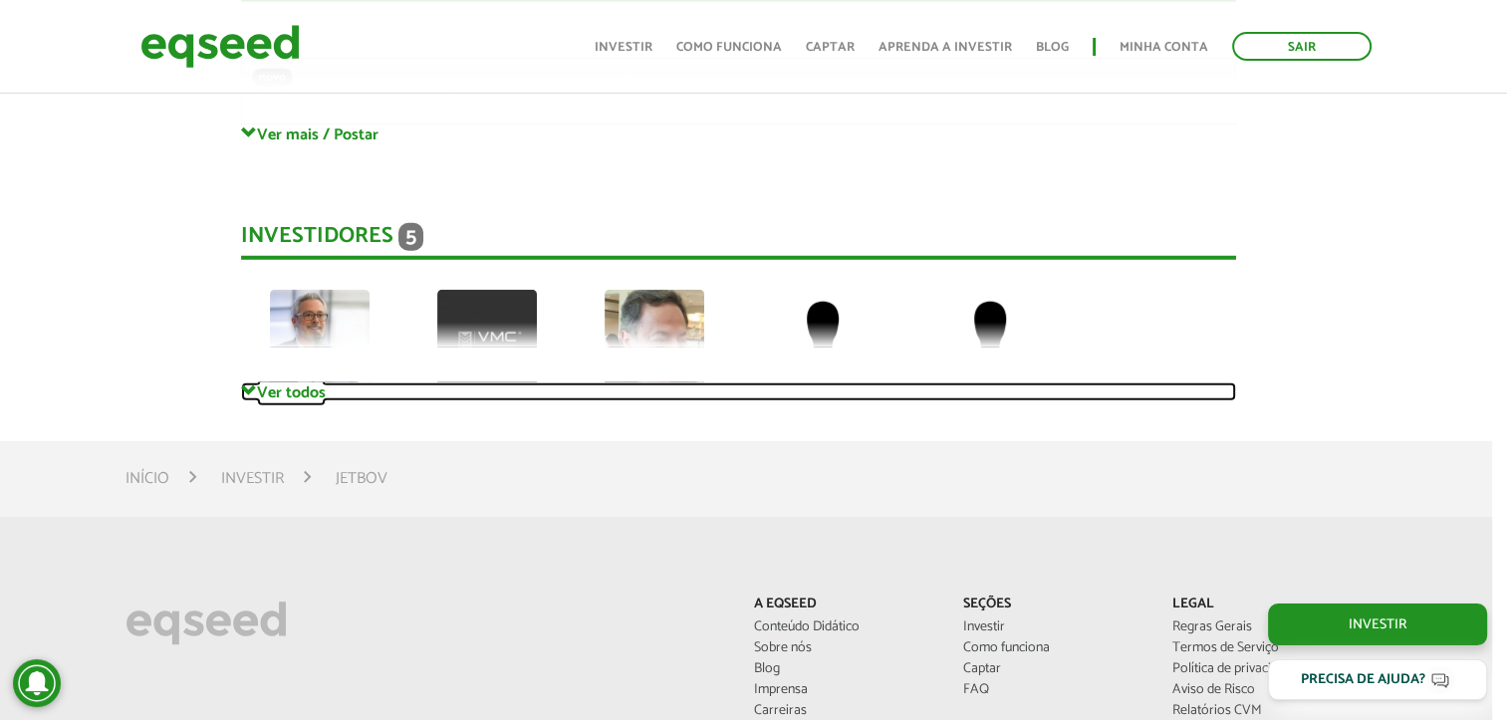
click at [278, 392] on link "Ver todos" at bounding box center [738, 392] width 995 height 19
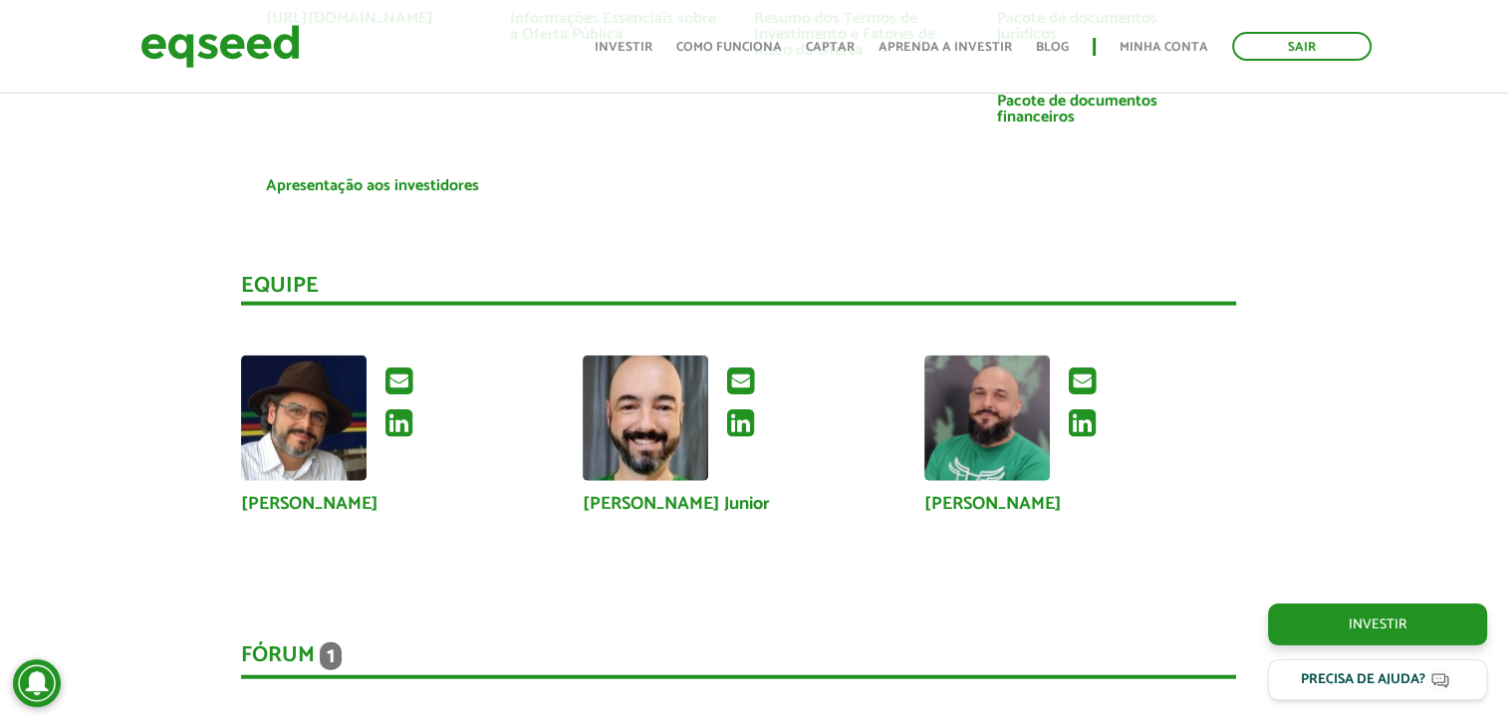
scroll to position [4802, 15]
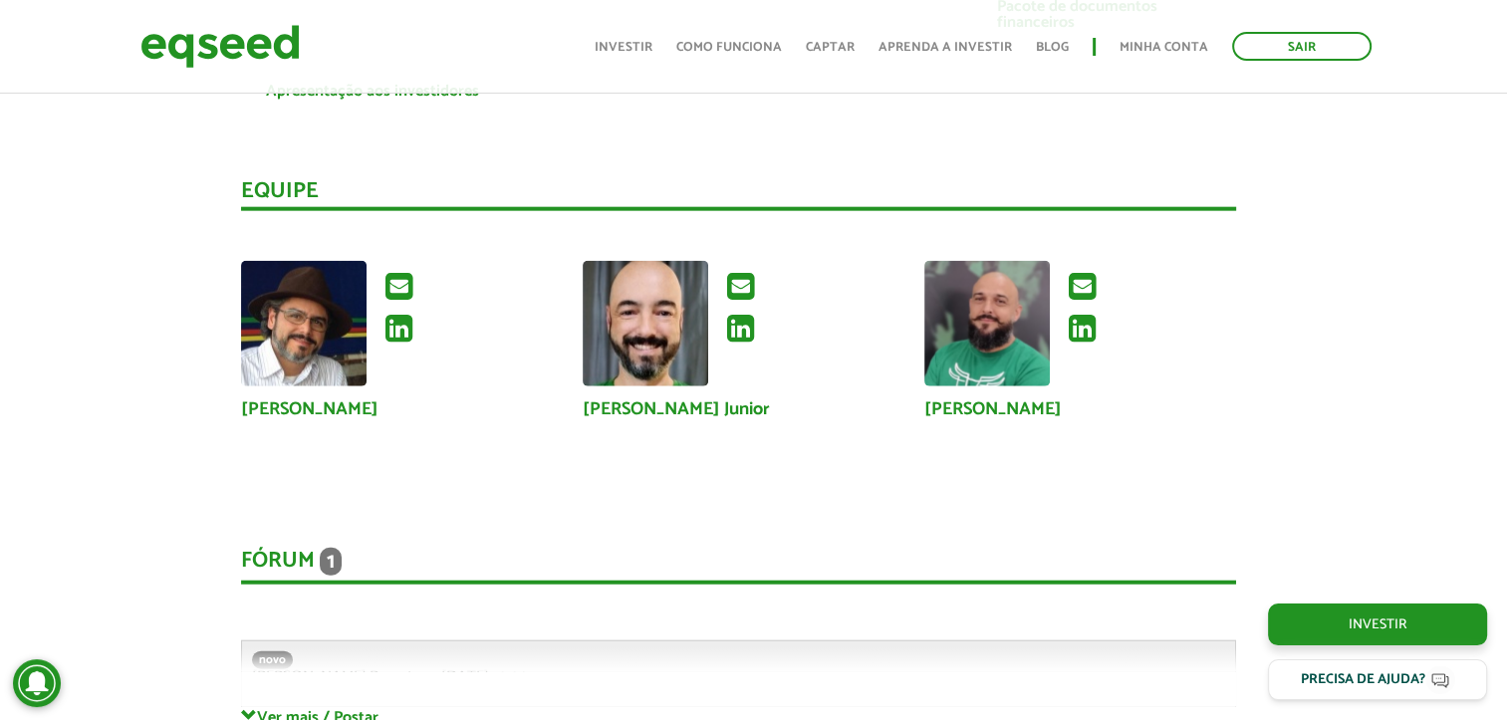
click at [341, 553] on span "1" at bounding box center [331, 562] width 22 height 28
click at [280, 656] on div "Fórum 1 Comentários novo Gabriel.Poyart em 19/08/2025 - 10:00 Bem-vindo(a) ao f…" at bounding box center [738, 607] width 995 height 199
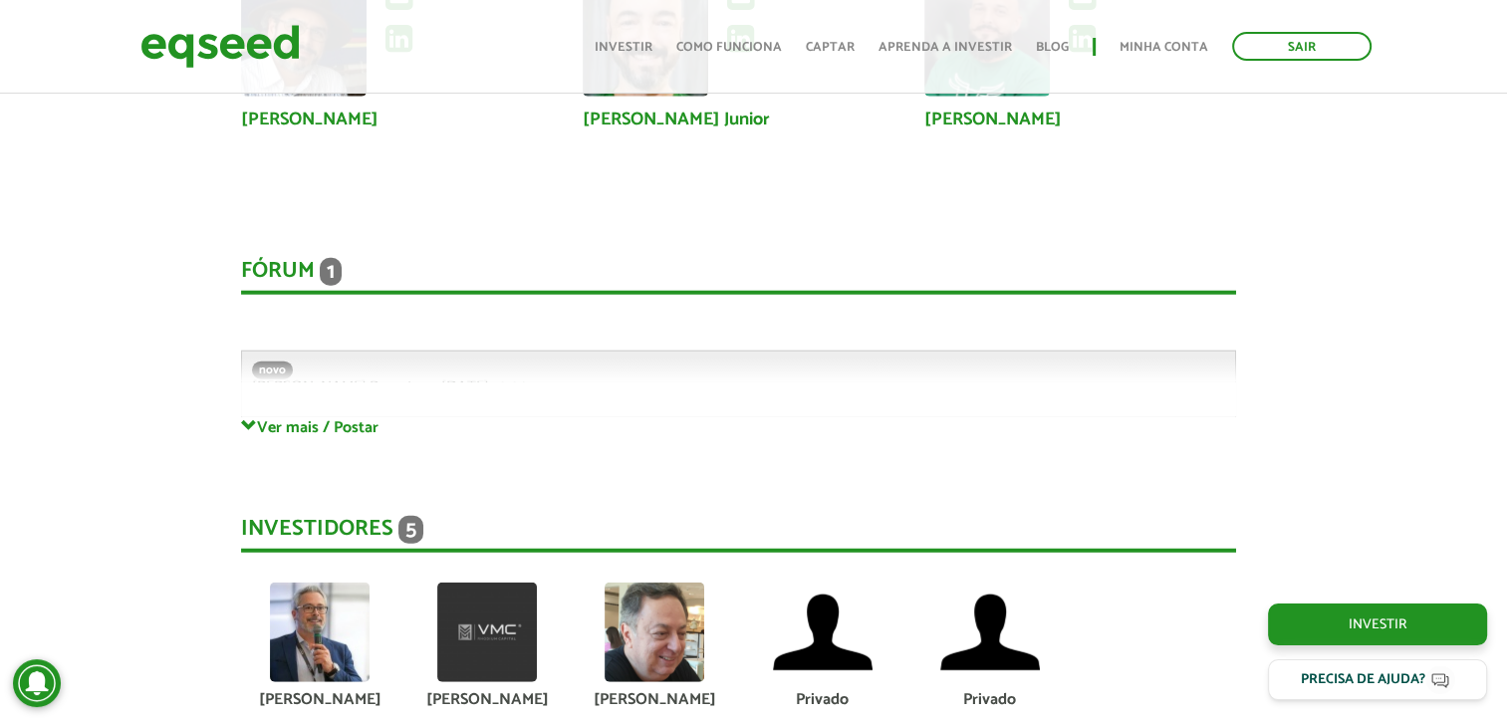
scroll to position [5084, 15]
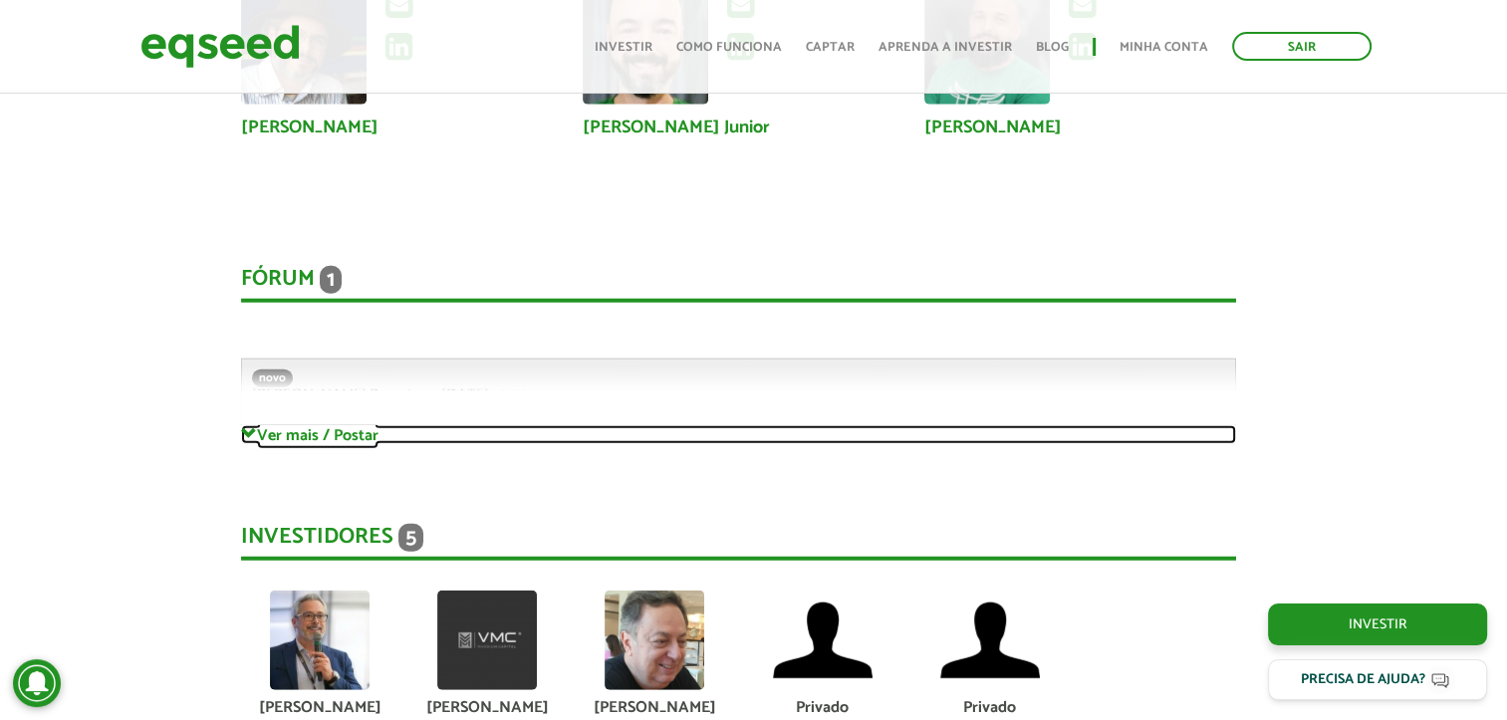
click at [251, 432] on span at bounding box center [249, 434] width 16 height 16
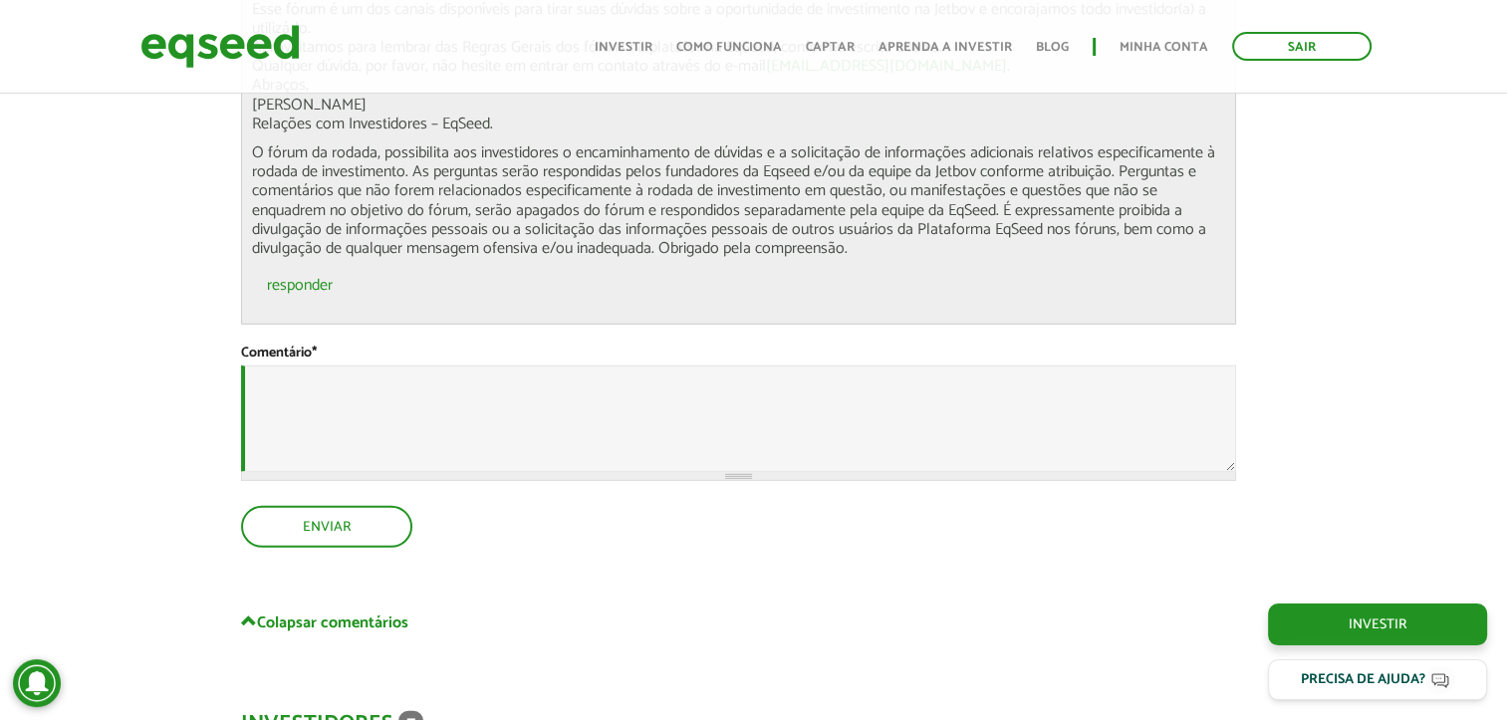
scroll to position [5478, 15]
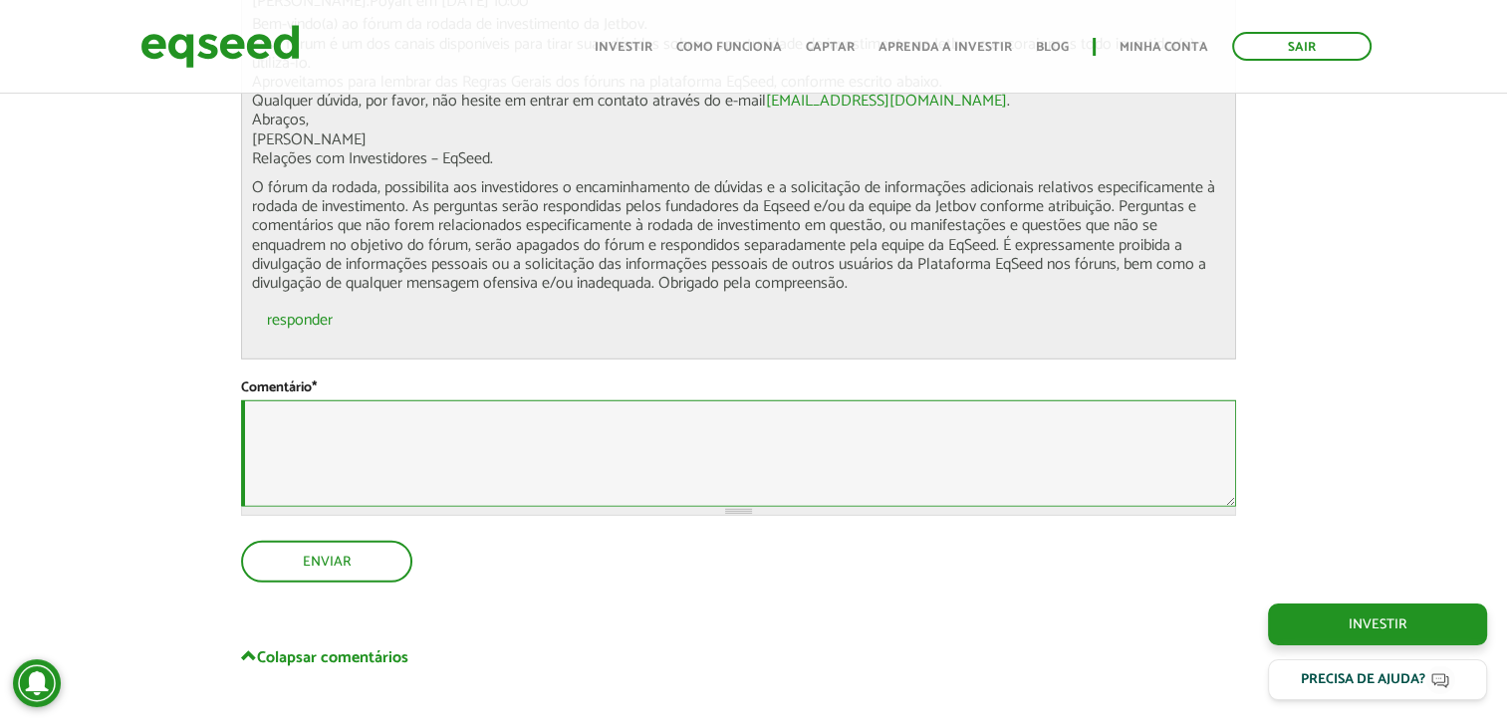
click at [287, 432] on textarea "Comentário *" at bounding box center [738, 453] width 995 height 107
type textarea "*"
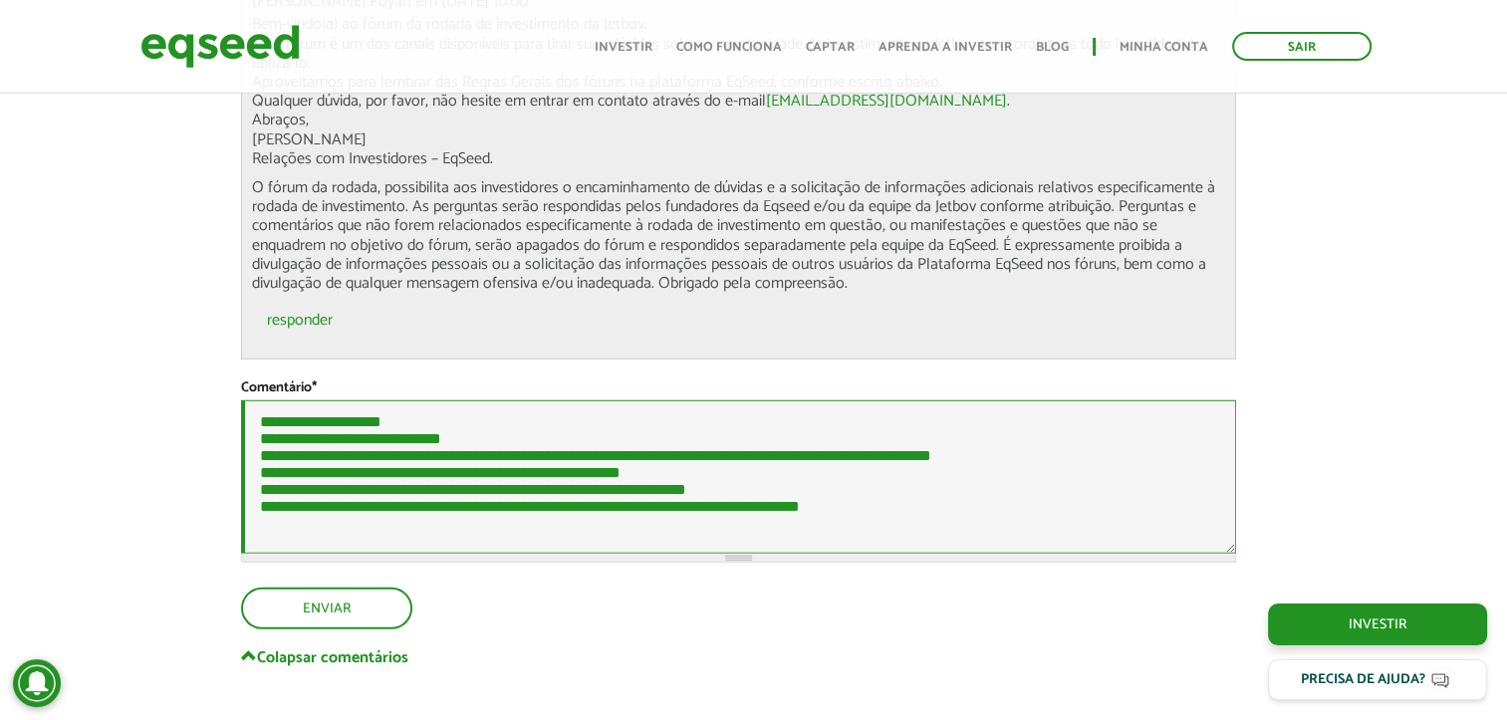
scroll to position [44, 0]
click at [681, 469] on textarea "**********" at bounding box center [738, 476] width 995 height 153
click at [356, 529] on textarea "**********" at bounding box center [738, 476] width 995 height 153
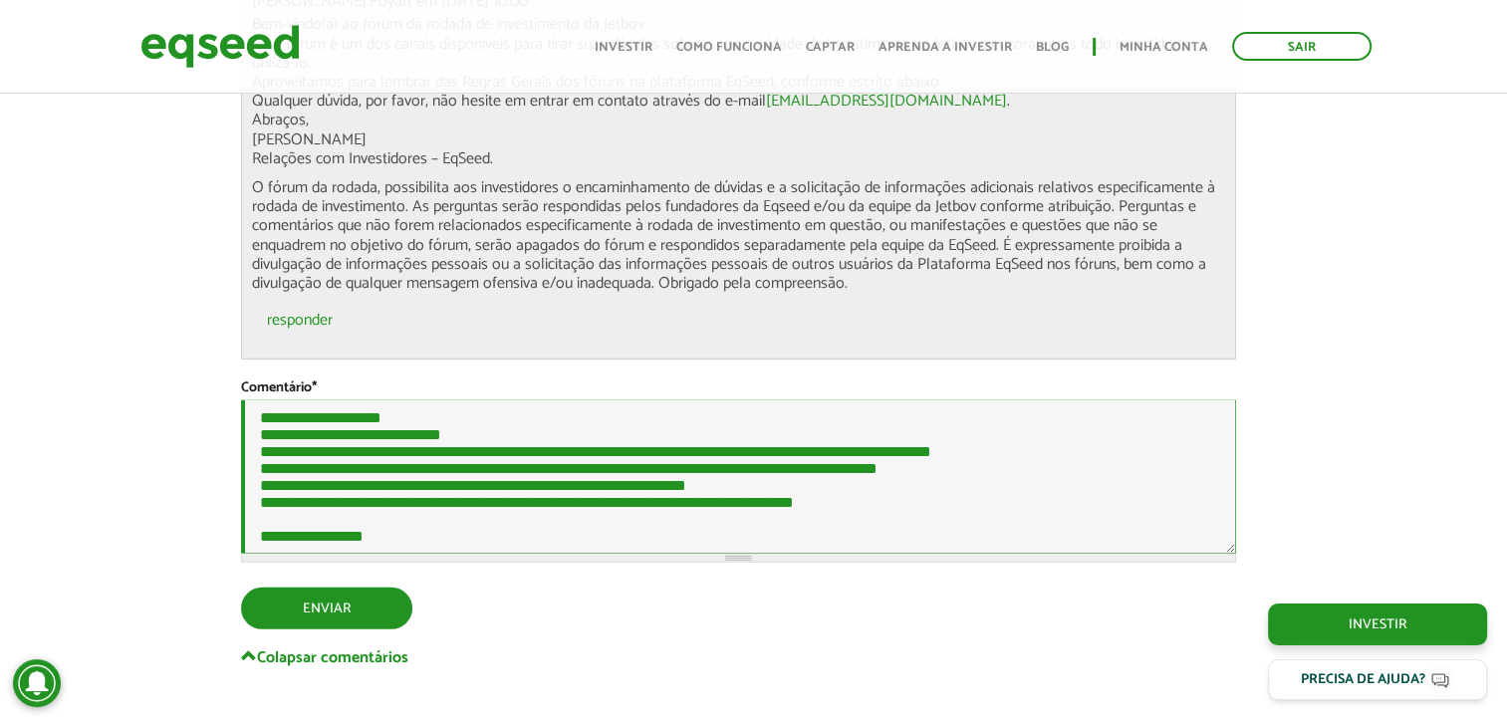
type textarea "**********"
click at [299, 612] on button "Enviar" at bounding box center [324, 607] width 167 height 38
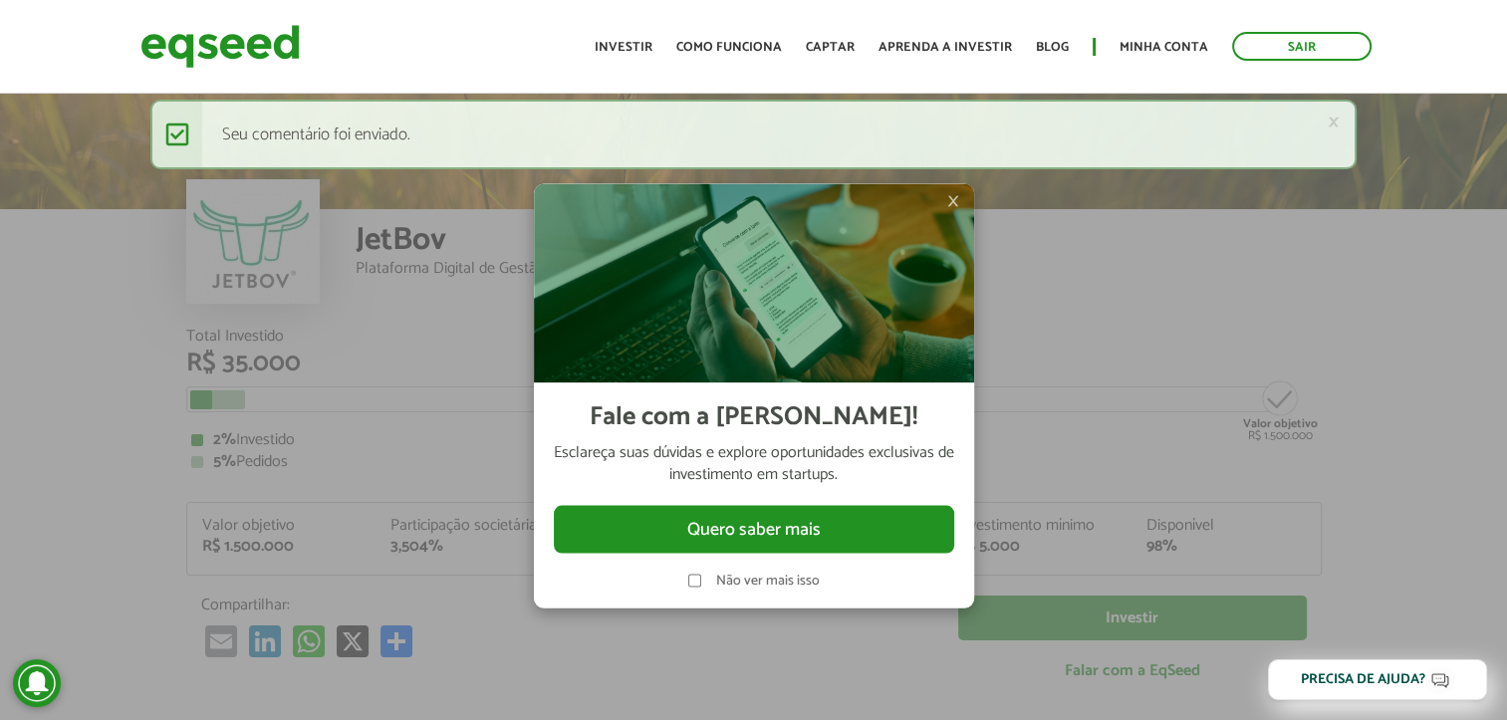
click at [956, 206] on span "×" at bounding box center [953, 200] width 12 height 24
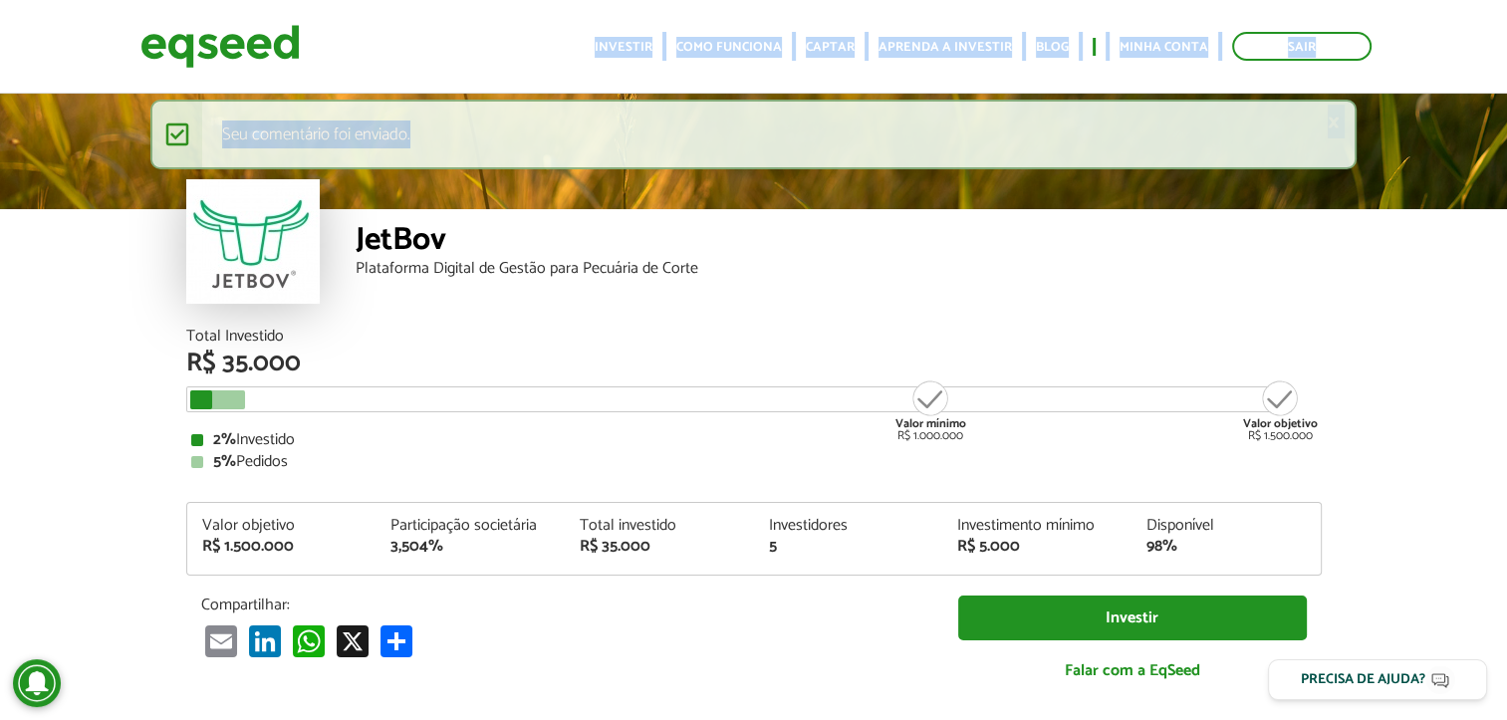
scroll to position [0, 15]
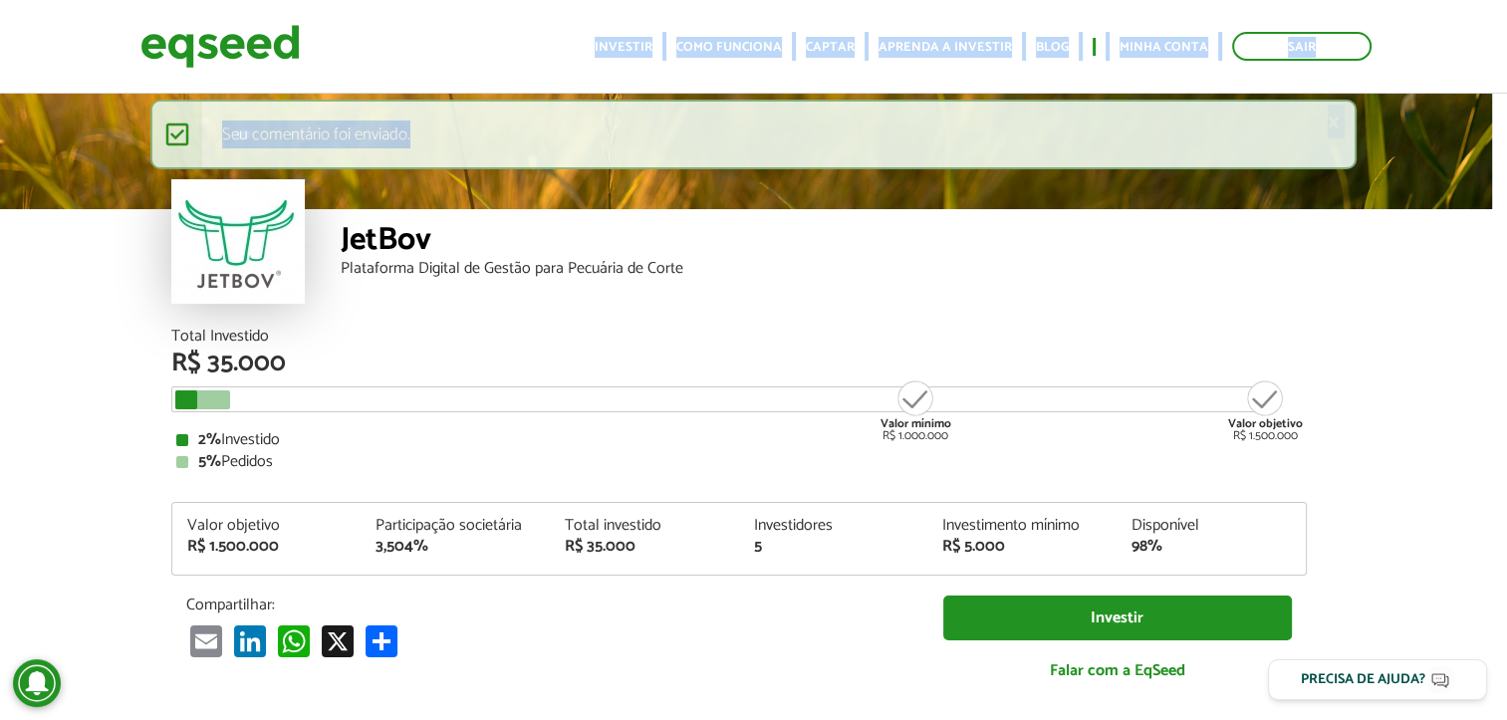
drag, startPoint x: 1505, startPoint y: 66, endPoint x: 1513, endPoint y: 93, distance: 28.1
click at [1492, 93] on html "Sair Toggle navigation Toggle navigation Início Investir Como funciona" at bounding box center [738, 360] width 1507 height 720
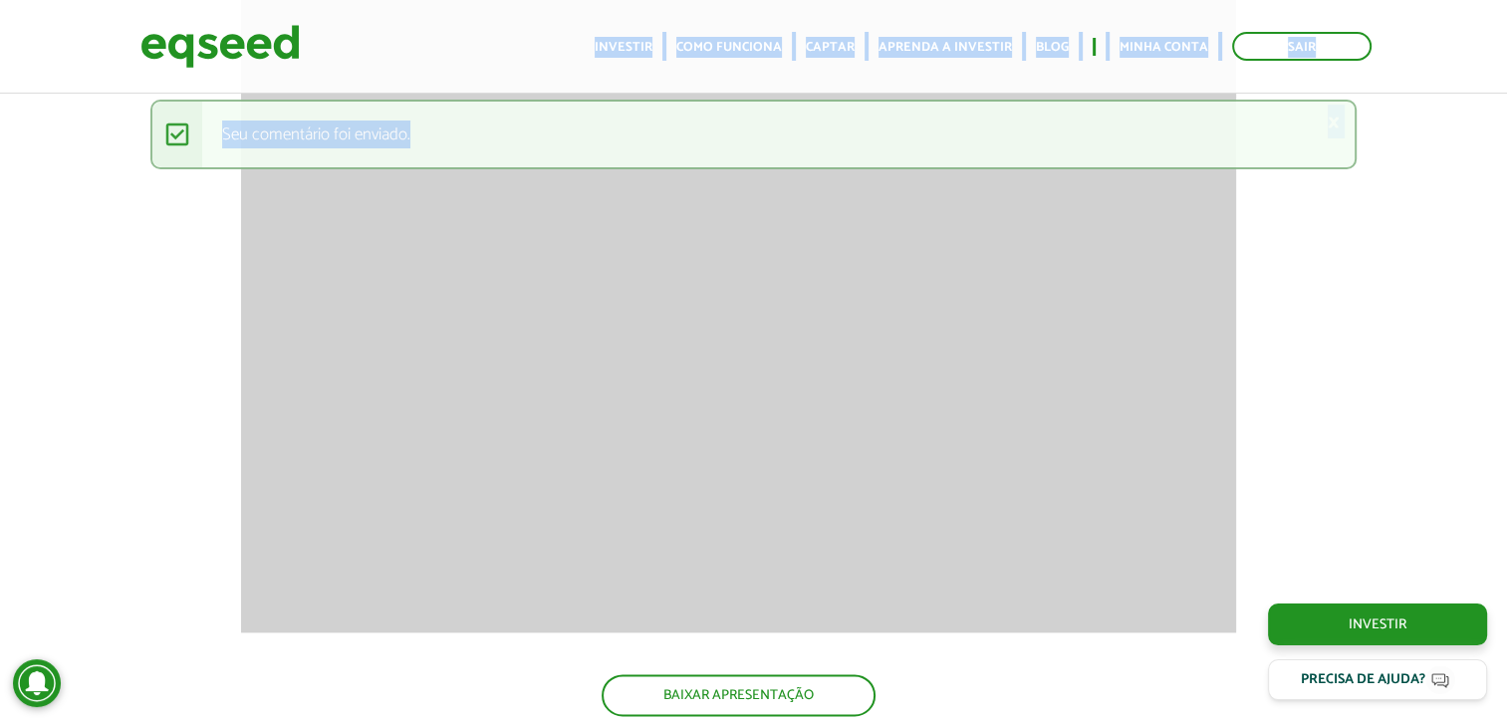
scroll to position [2679, 15]
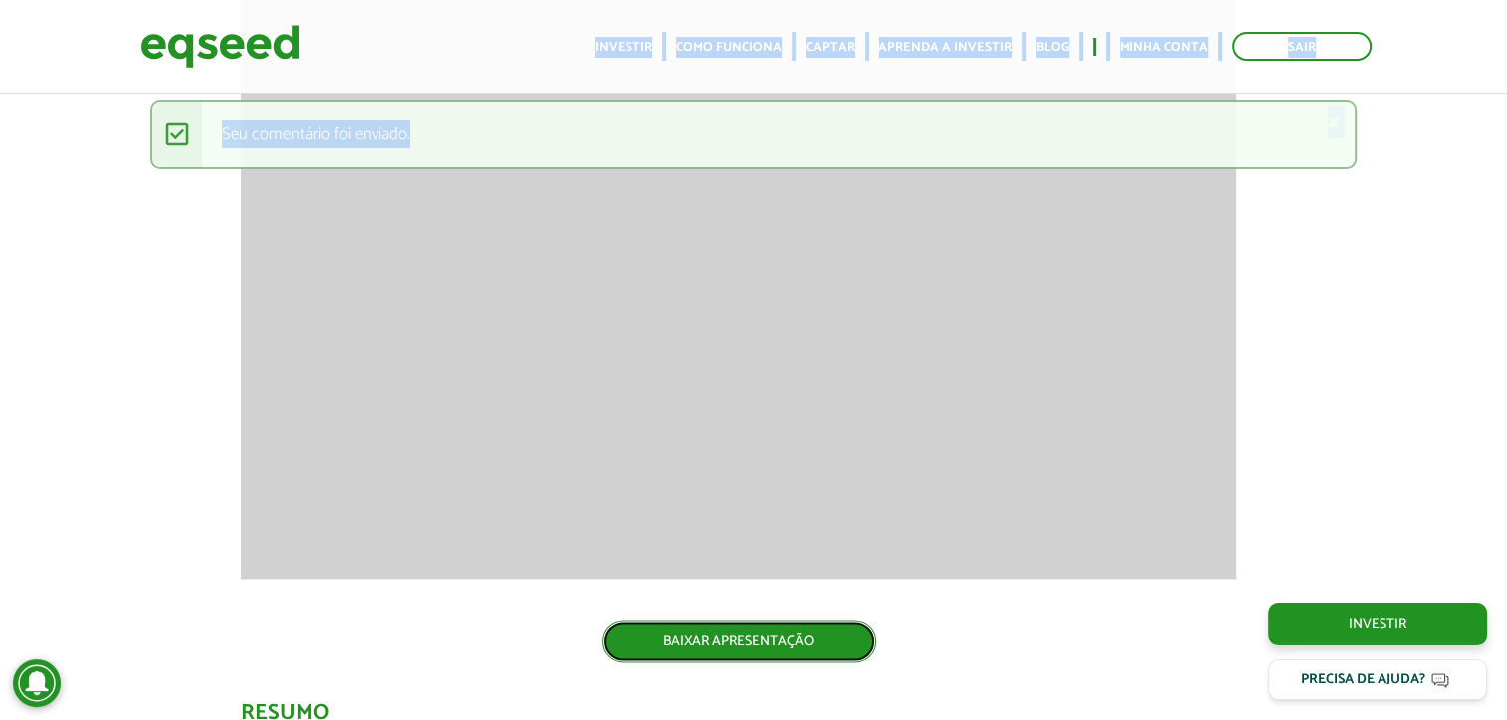
click at [749, 643] on link "BAIXAR APRESENTAÇÃO" at bounding box center [739, 642] width 274 height 42
